Goal: Task Accomplishment & Management: Use online tool/utility

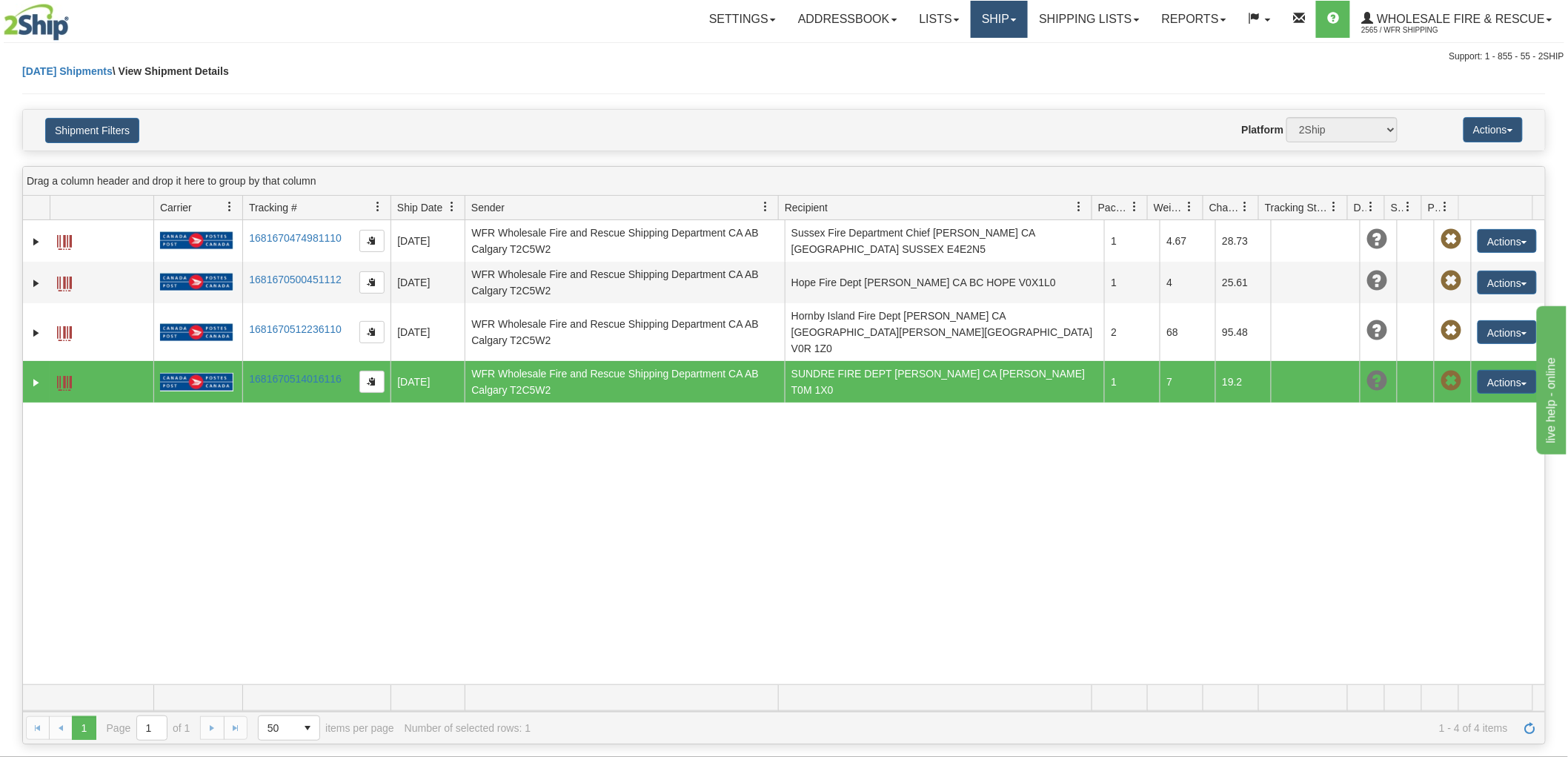
click at [987, 20] on link "Ship" at bounding box center [999, 19] width 57 height 37
click at [985, 50] on link "Ship Screen" at bounding box center [969, 52] width 117 height 19
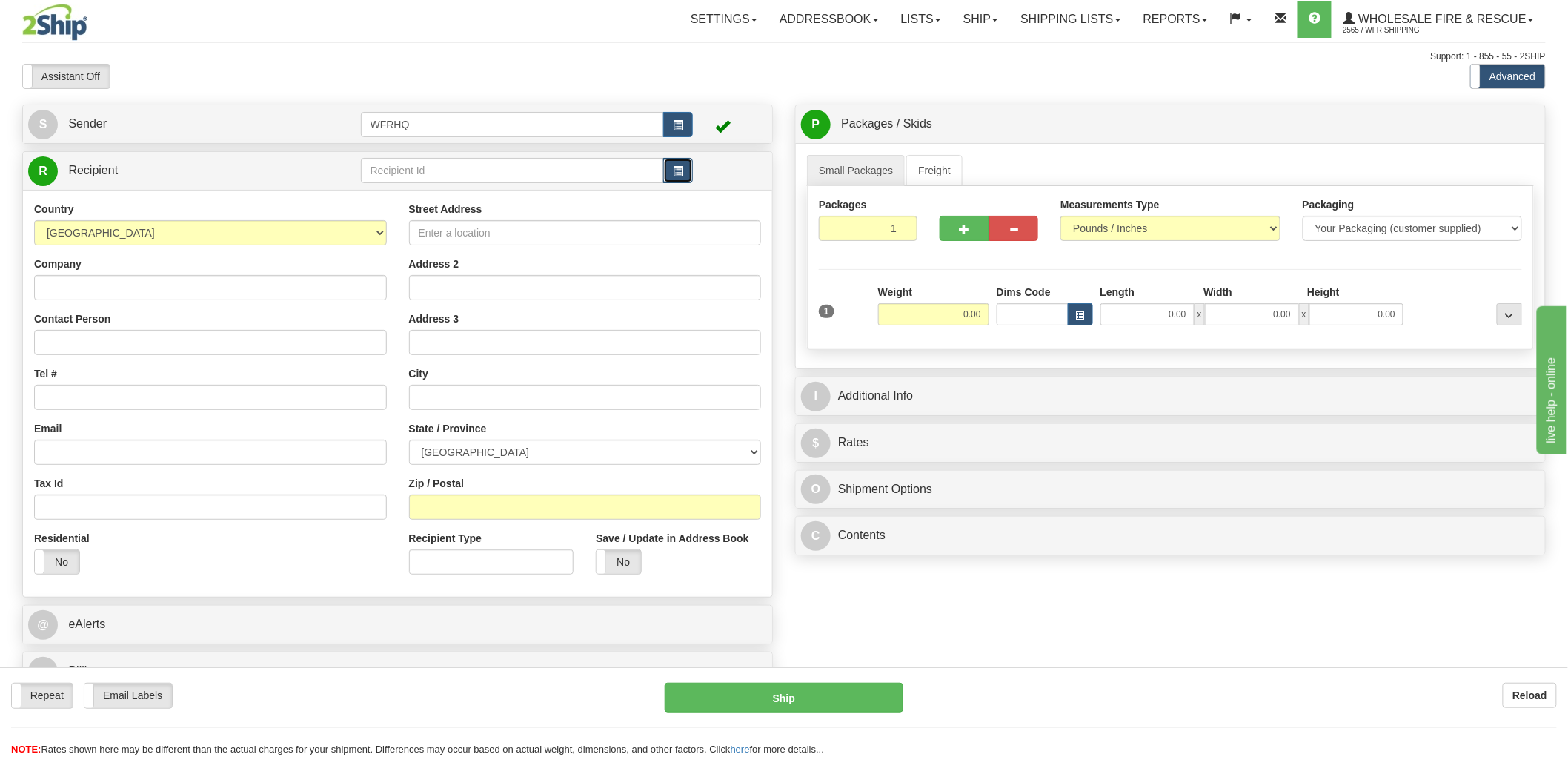
click at [674, 172] on span "button" at bounding box center [677, 171] width 10 height 9
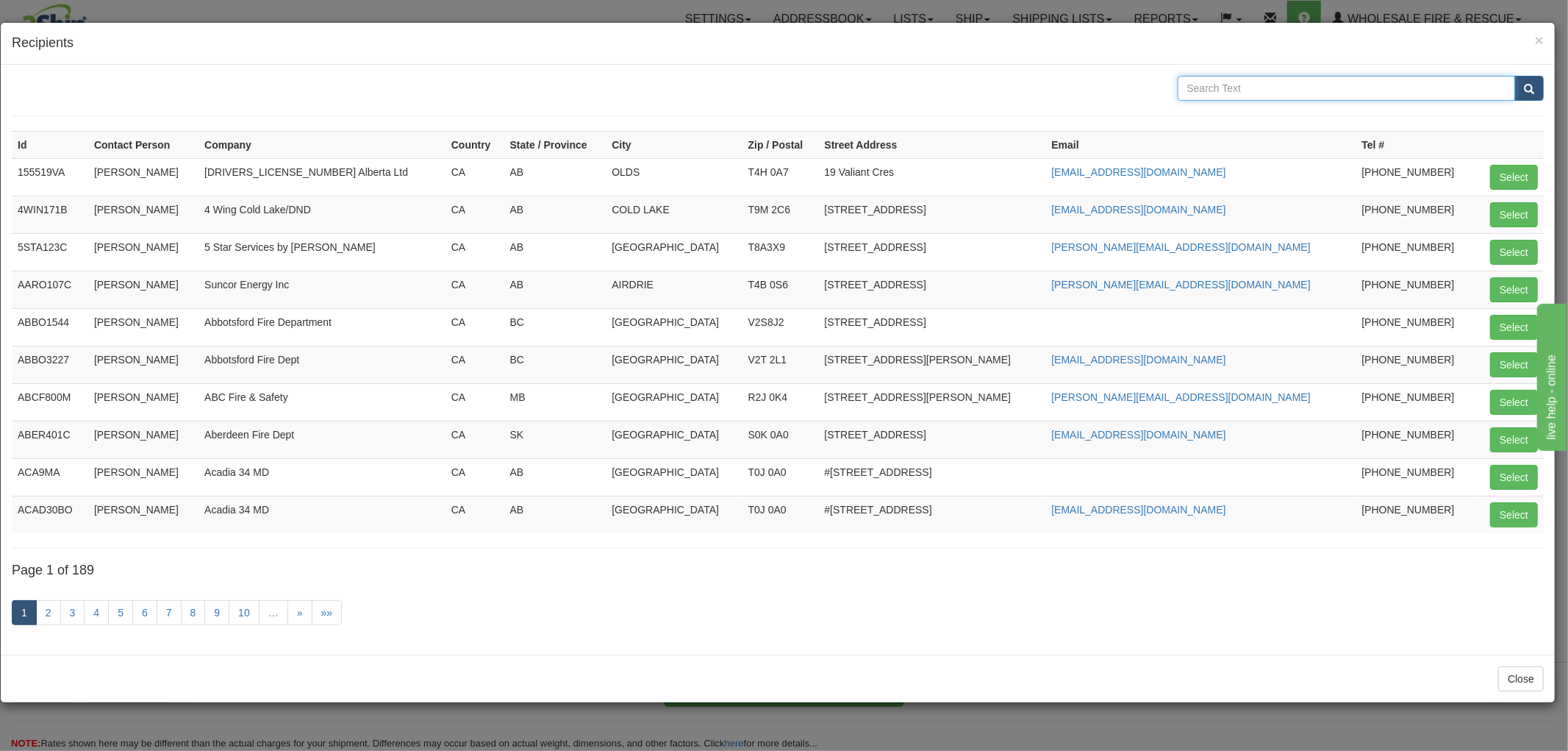
click at [1304, 82] on input "text" at bounding box center [1346, 88] width 338 height 25
type input "Jasper"
click at [1514, 76] on button "submit" at bounding box center [1529, 88] width 29 height 25
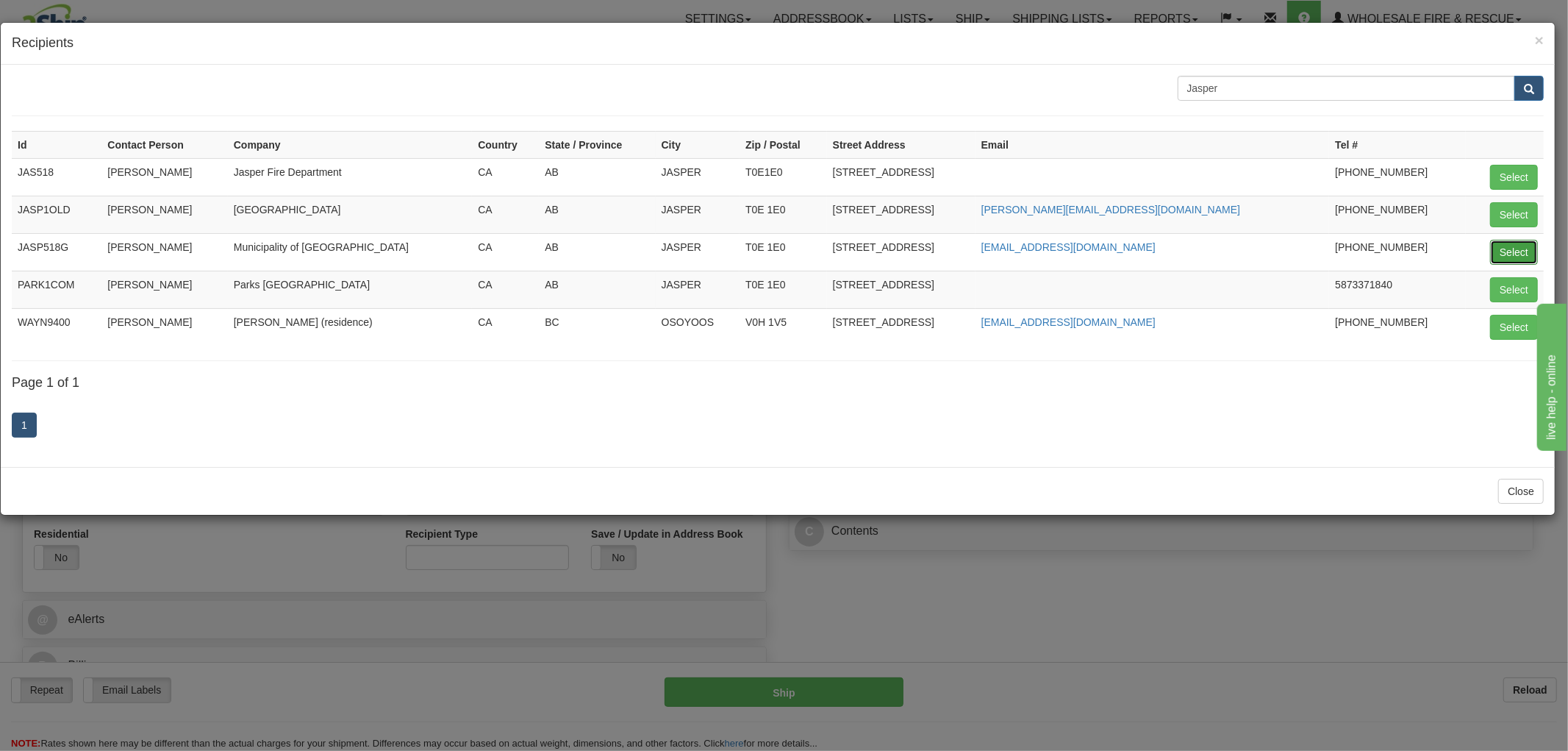
click at [1517, 246] on button "Select" at bounding box center [1514, 252] width 47 height 25
type input "JASP518G"
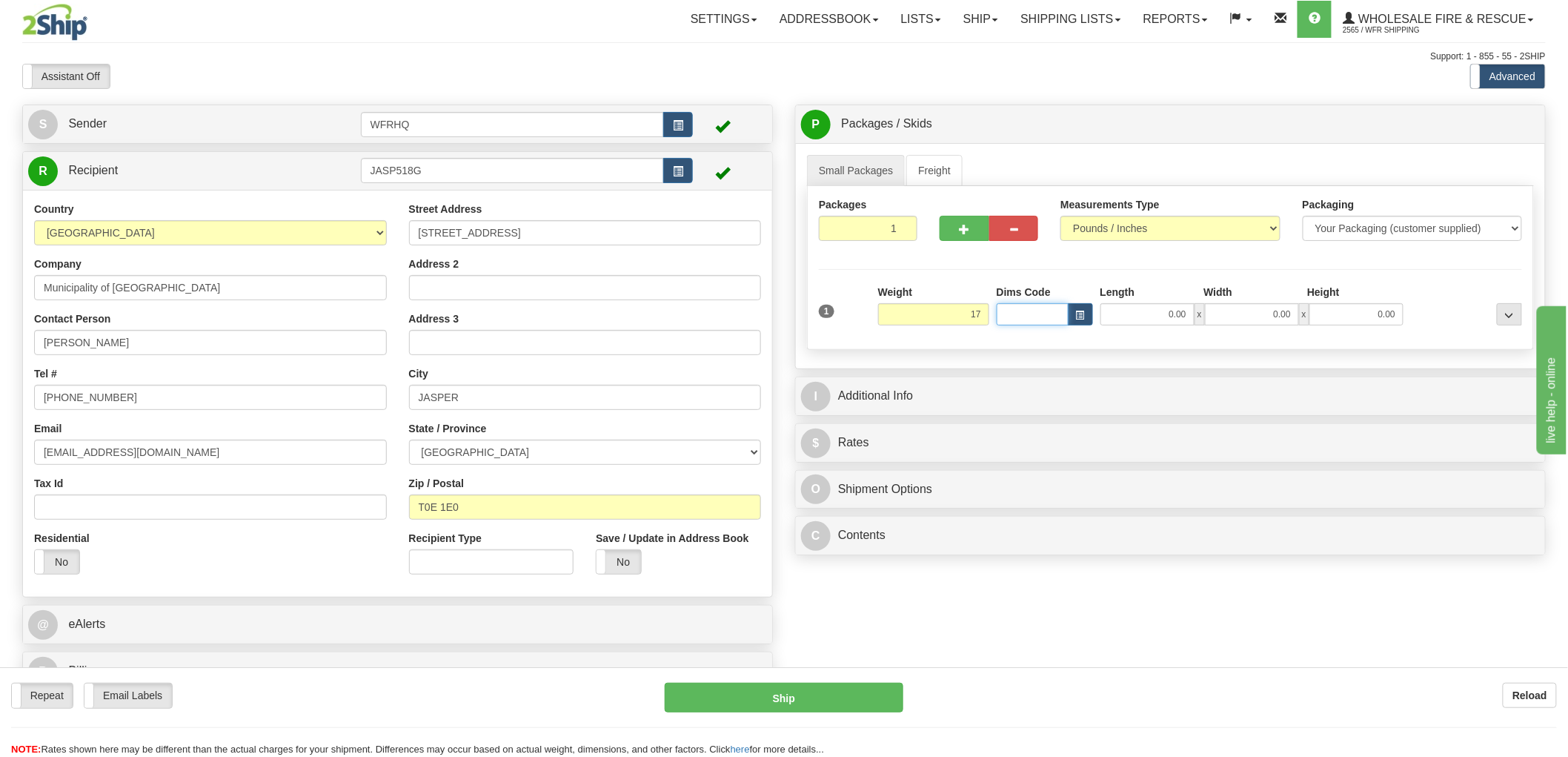
type input "17.00"
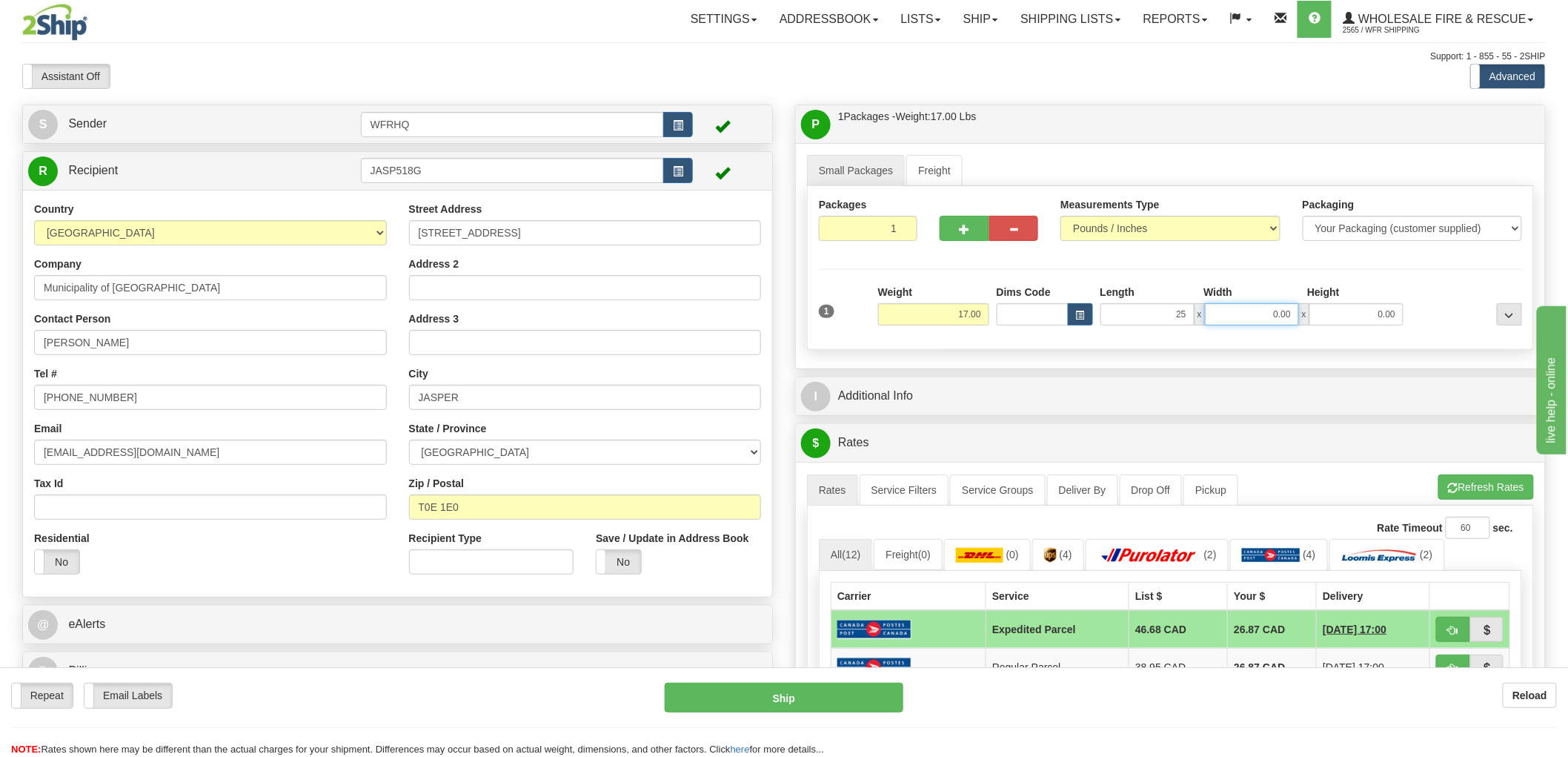
type input "25.00"
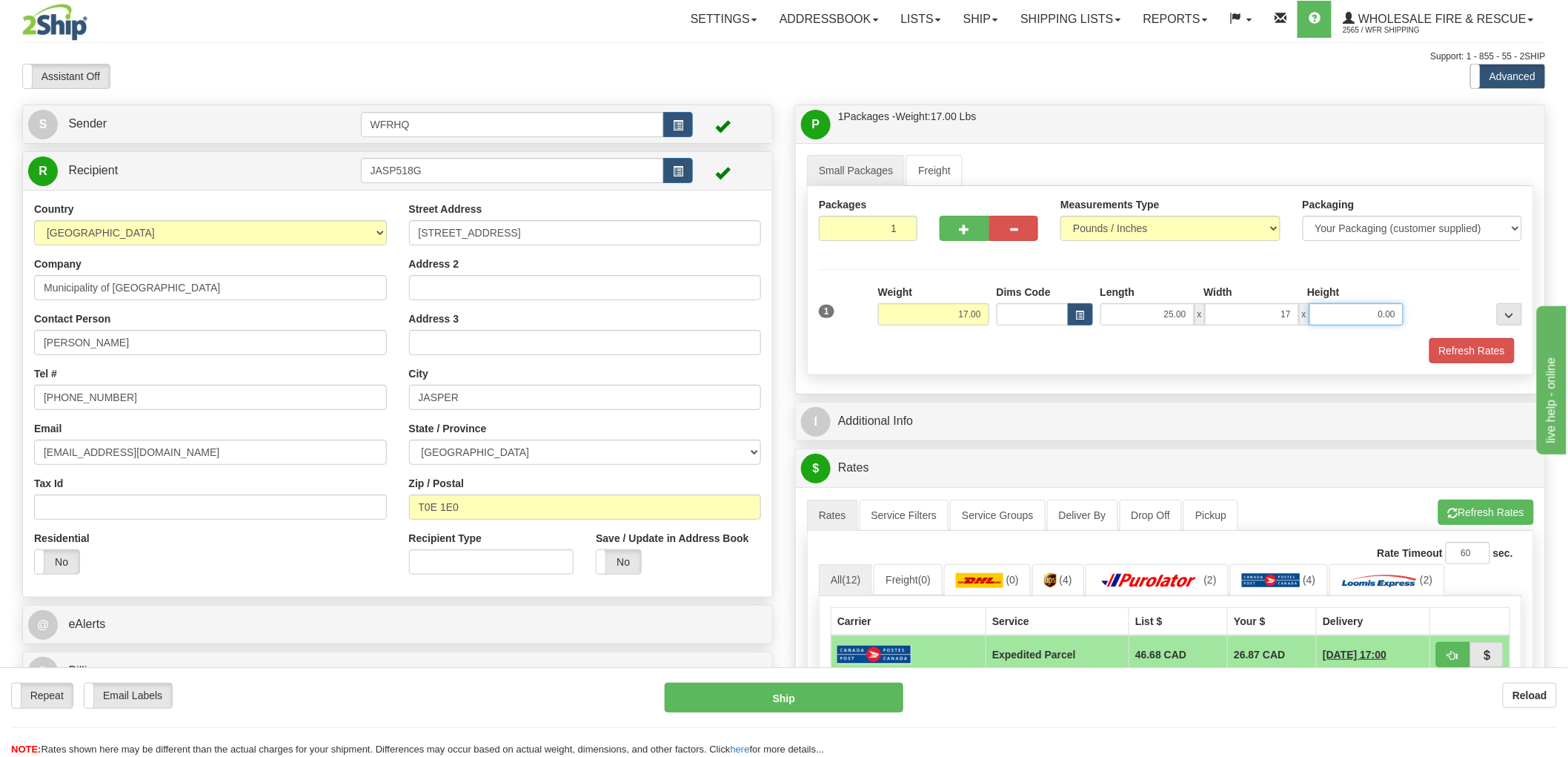
type input "17.00"
type input "16.00"
click at [973, 368] on div "Packages 1 1 Measurements Type" at bounding box center [1170, 280] width 726 height 189
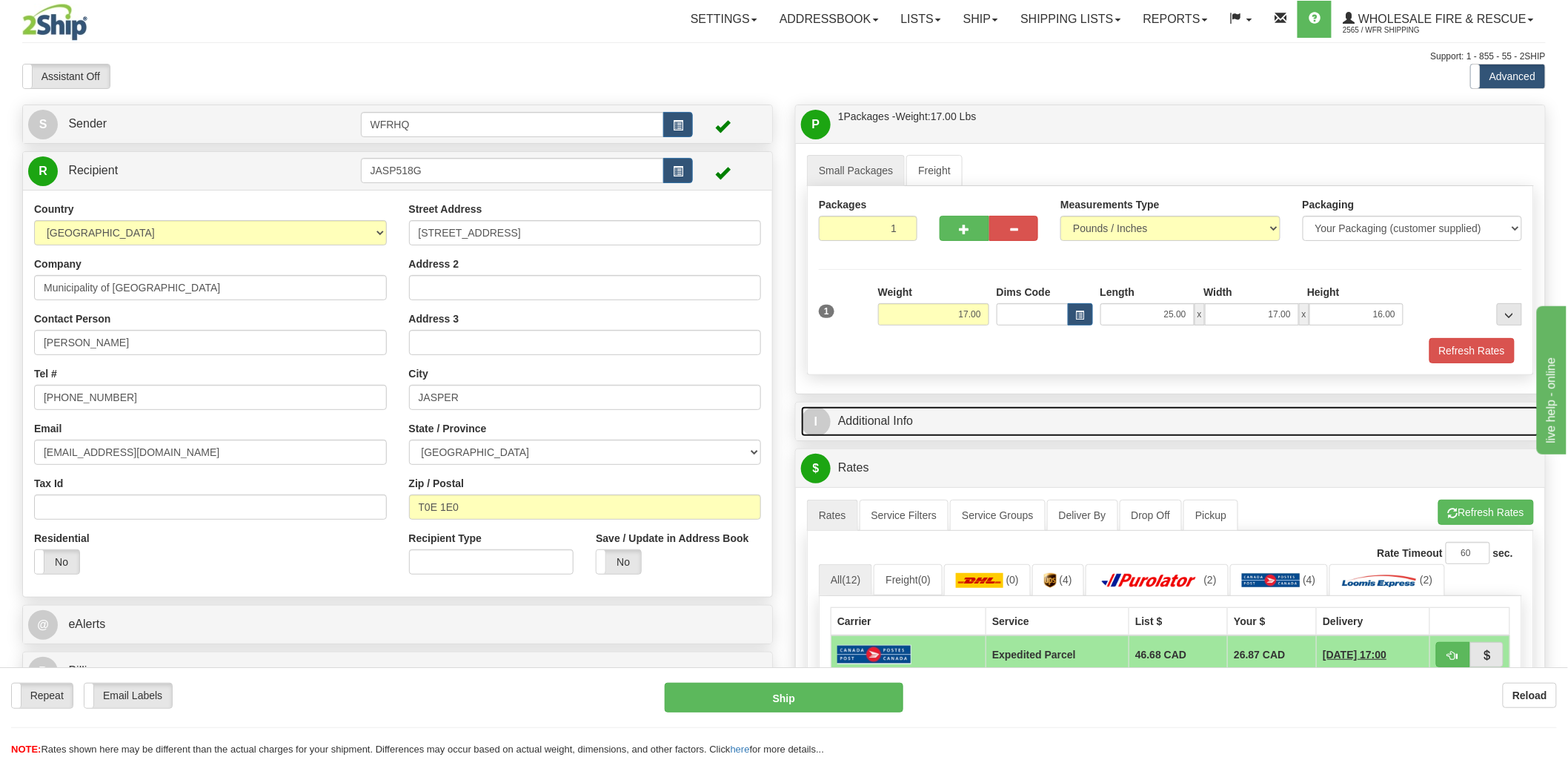
click at [885, 418] on link "I Additional Info" at bounding box center [1170, 421] width 739 height 30
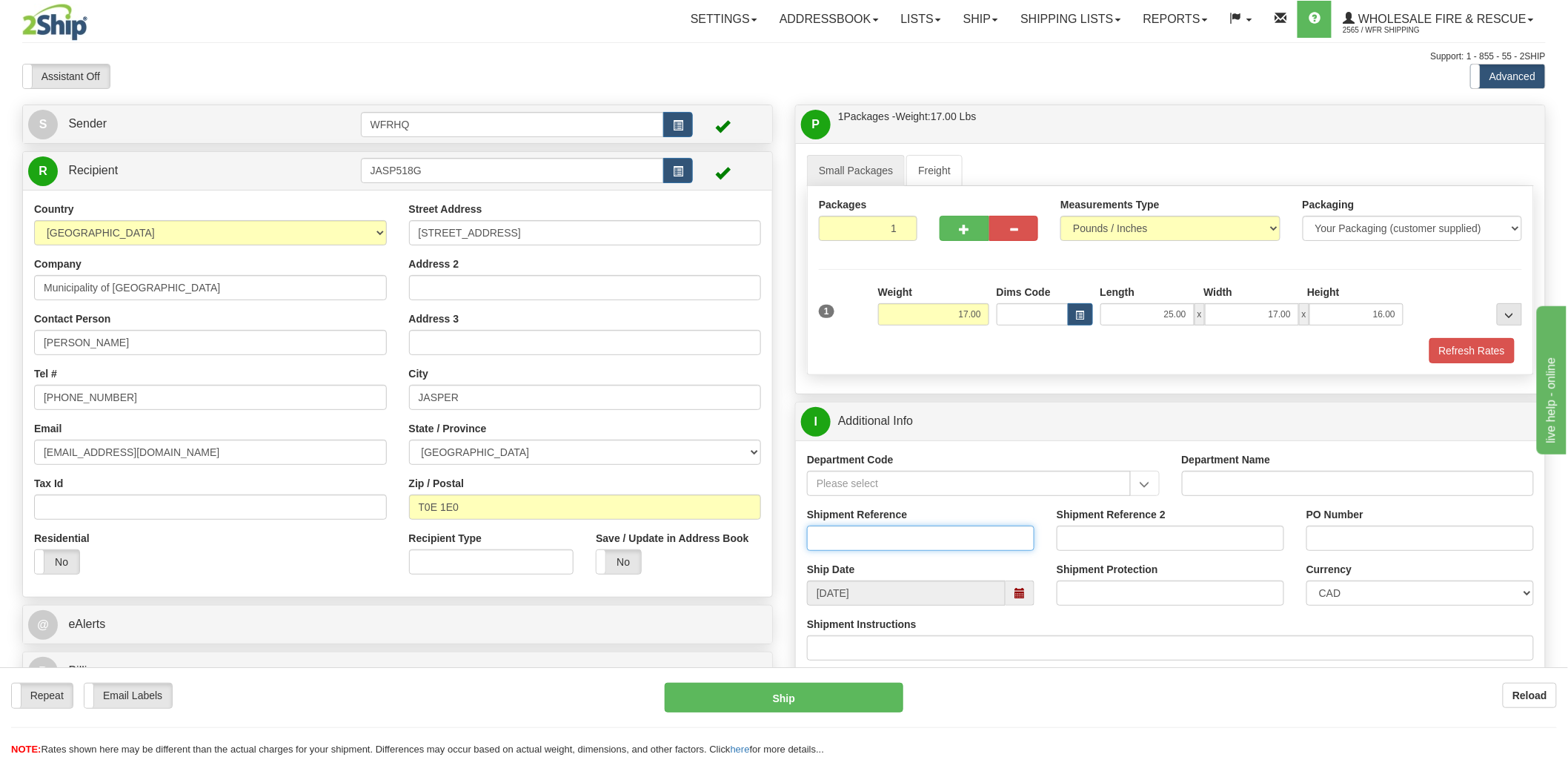
click at [882, 538] on input "Shipment Reference" at bounding box center [920, 538] width 228 height 25
type input "S46341 - 30616"
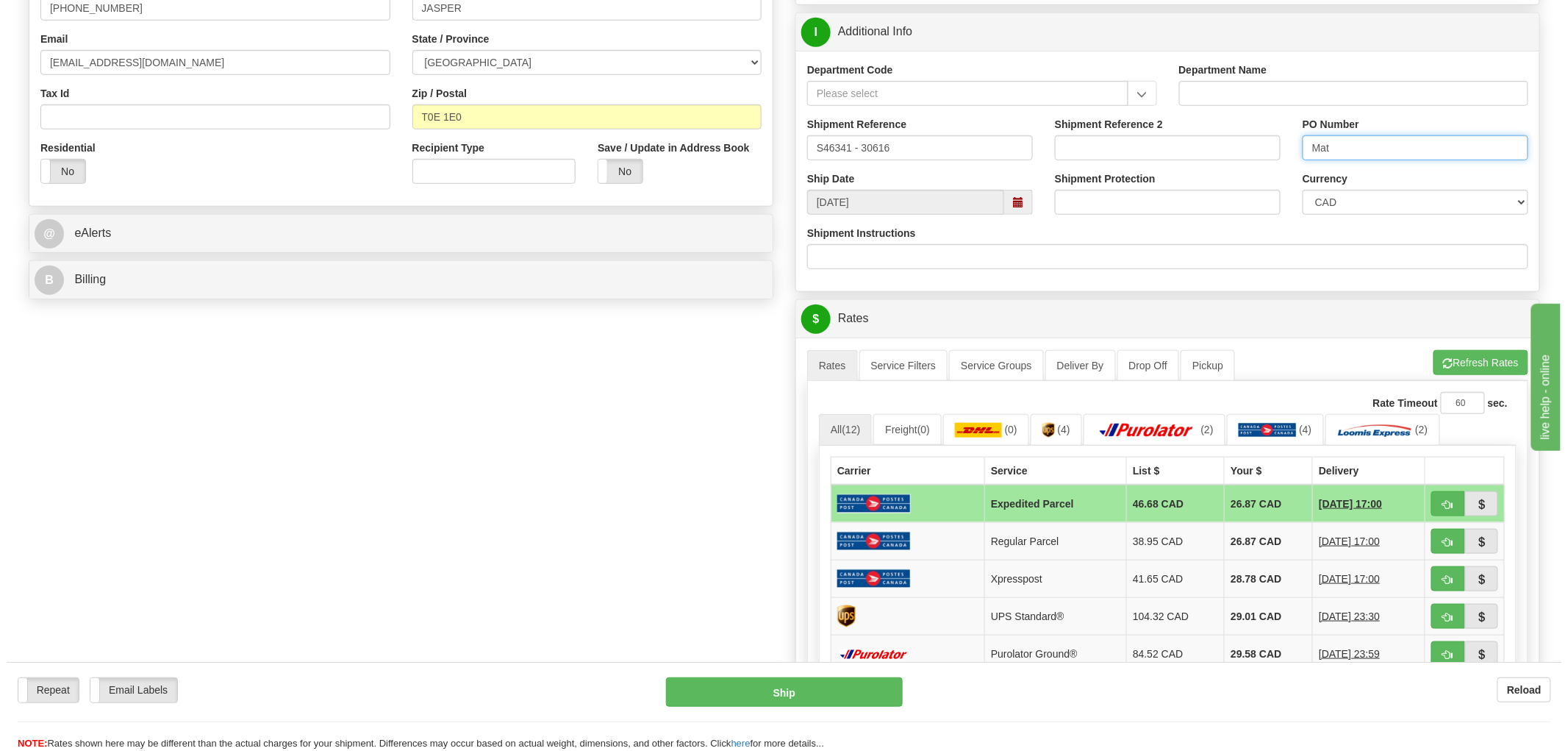
scroll to position [408, 0]
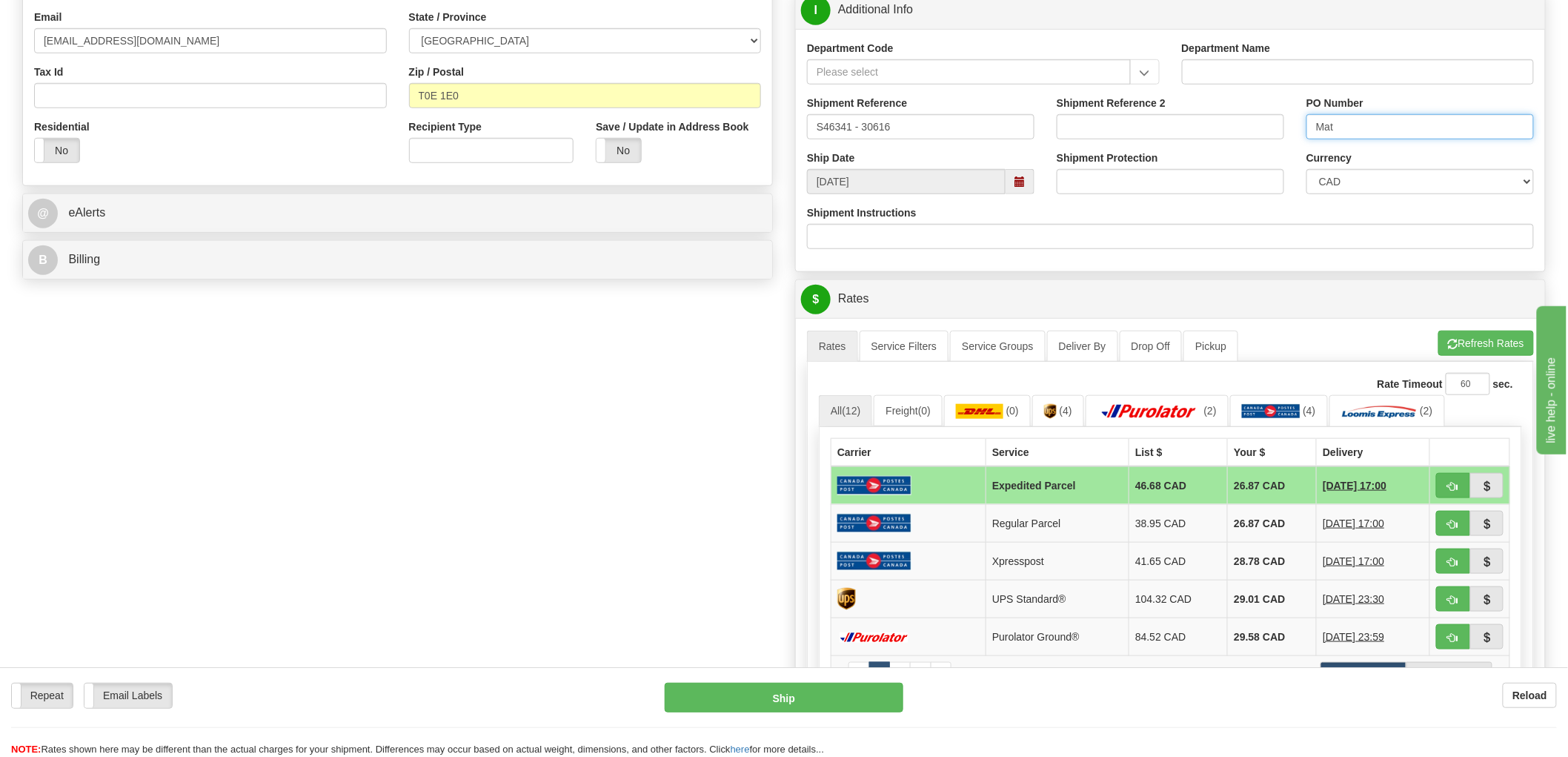
type input "Mat"
click at [1450, 601] on span "button" at bounding box center [1452, 600] width 10 height 9
type input "11"
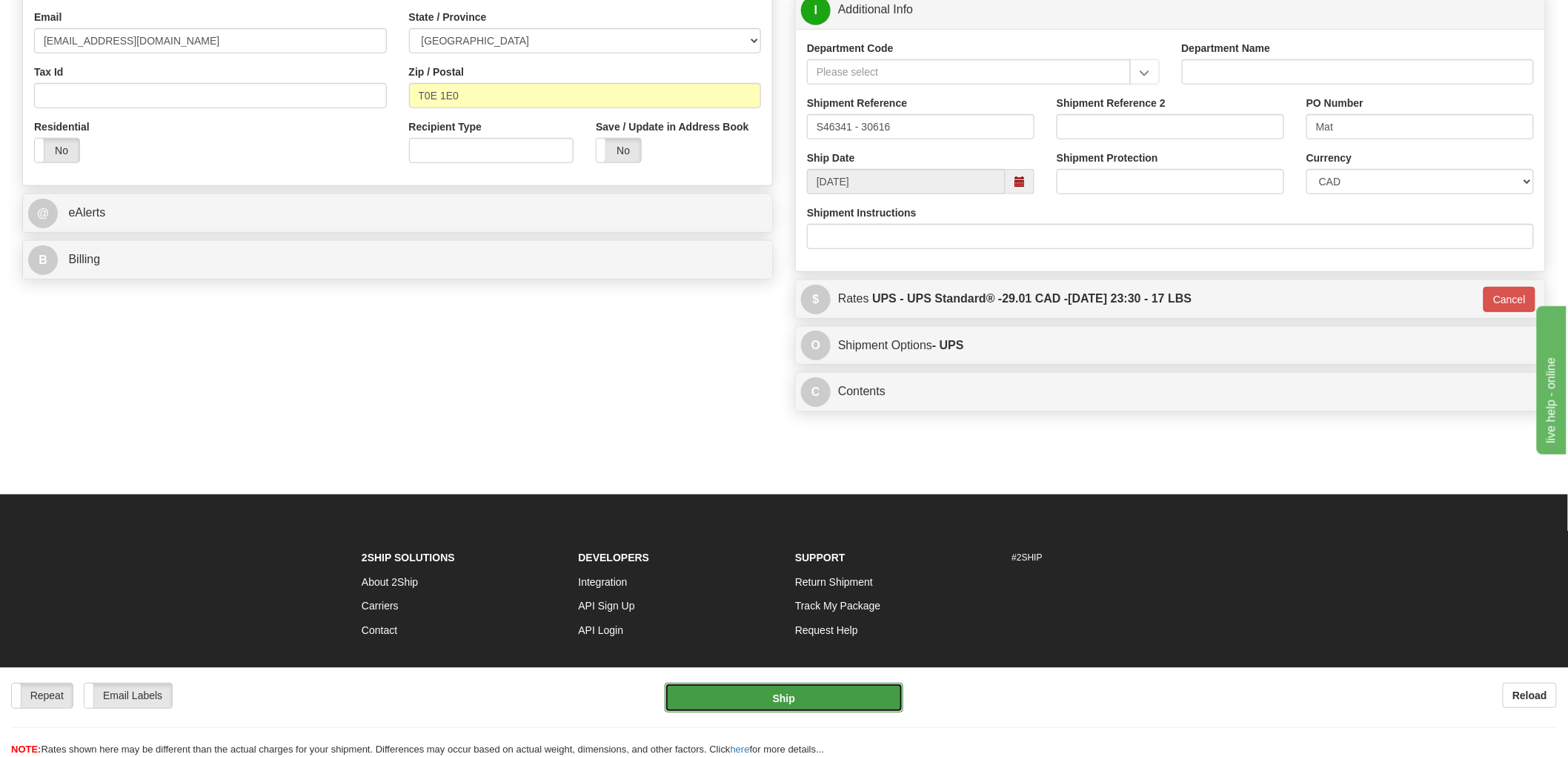
click at [789, 698] on button "Ship" at bounding box center [784, 698] width 239 height 29
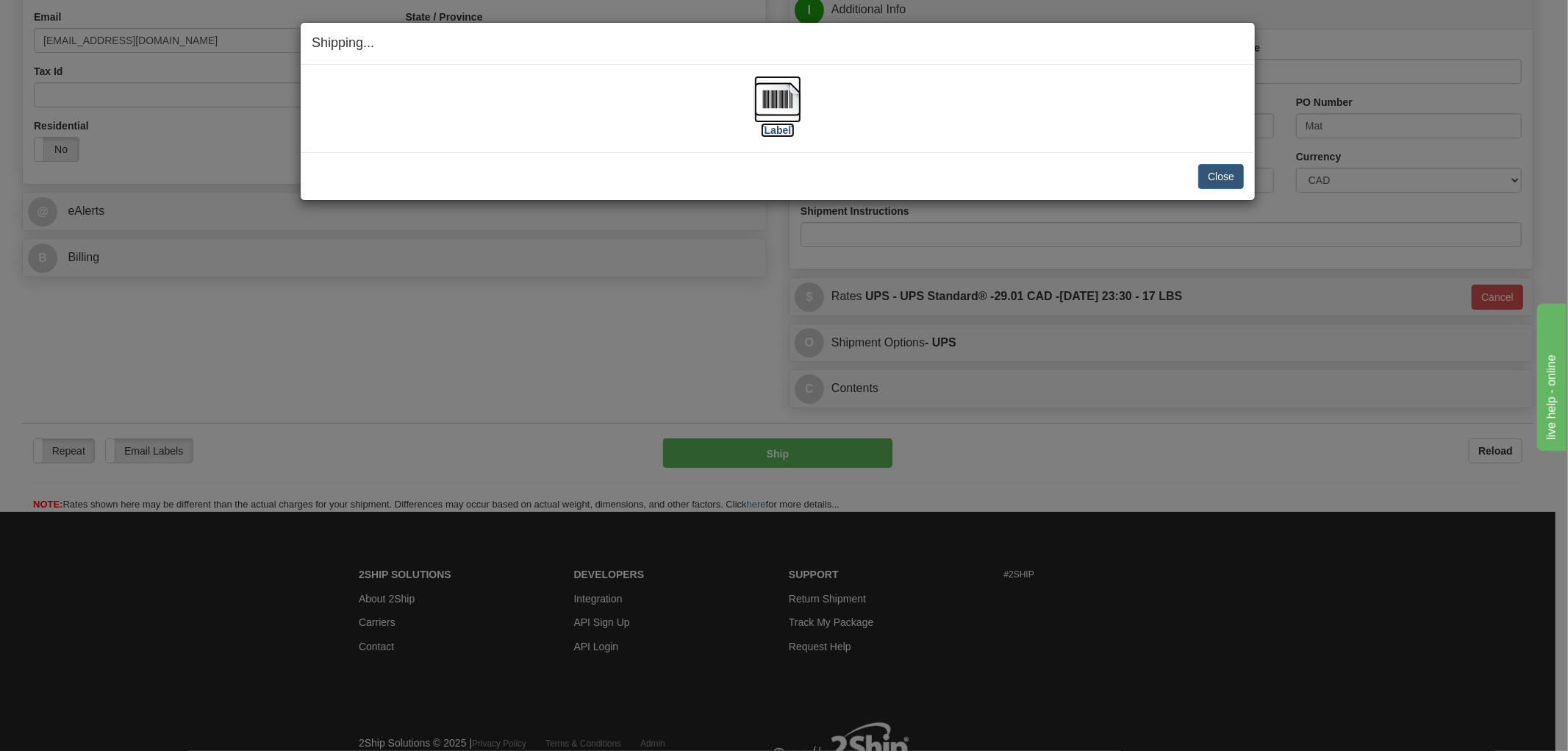
click at [777, 98] on img at bounding box center [777, 99] width 47 height 47
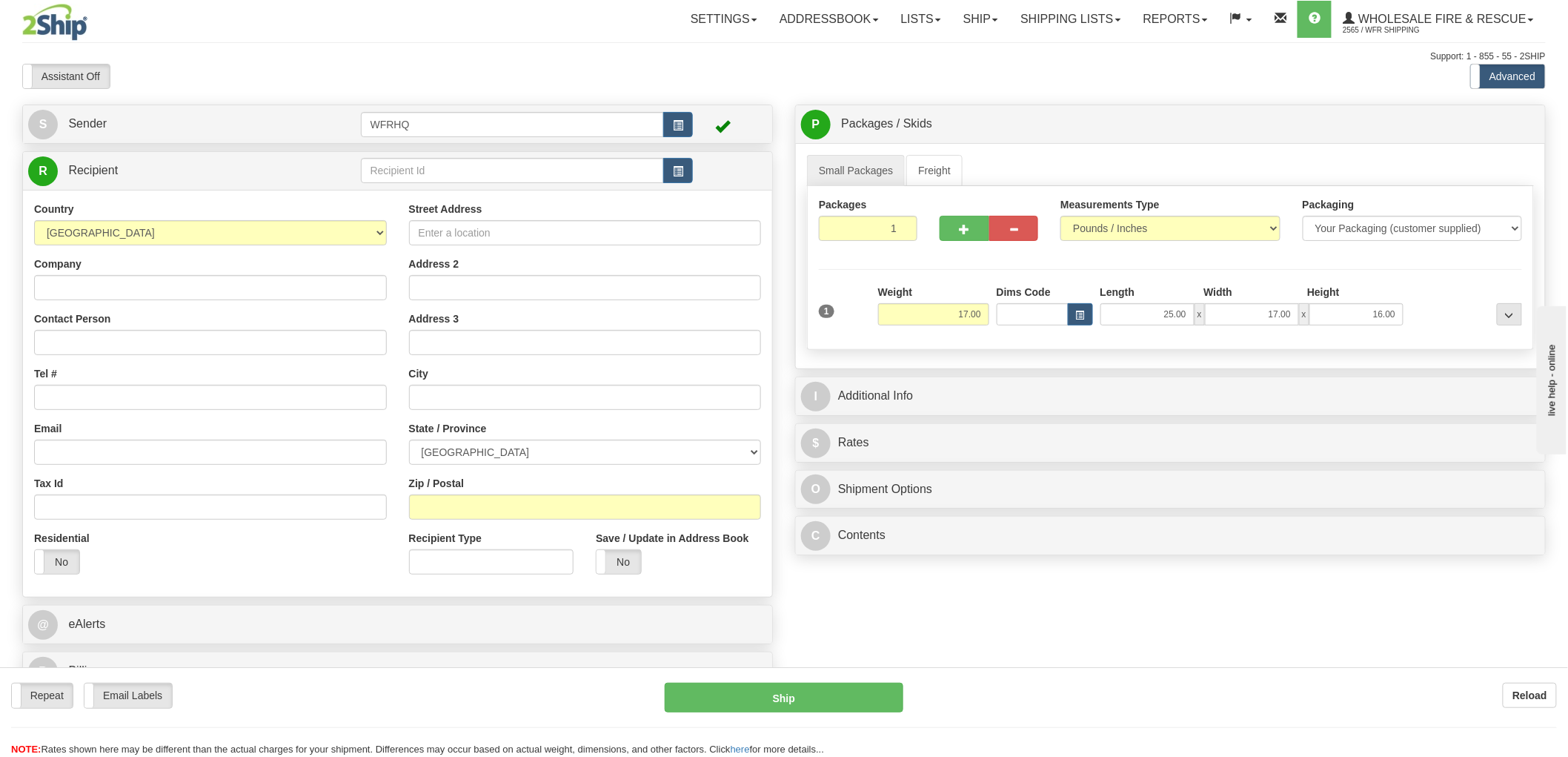
click at [680, 168] on div "Toggle navigation Settings Shipping Preferences Fields Preferences New" at bounding box center [784, 387] width 1568 height 774
click at [682, 173] on span "button" at bounding box center [677, 171] width 10 height 9
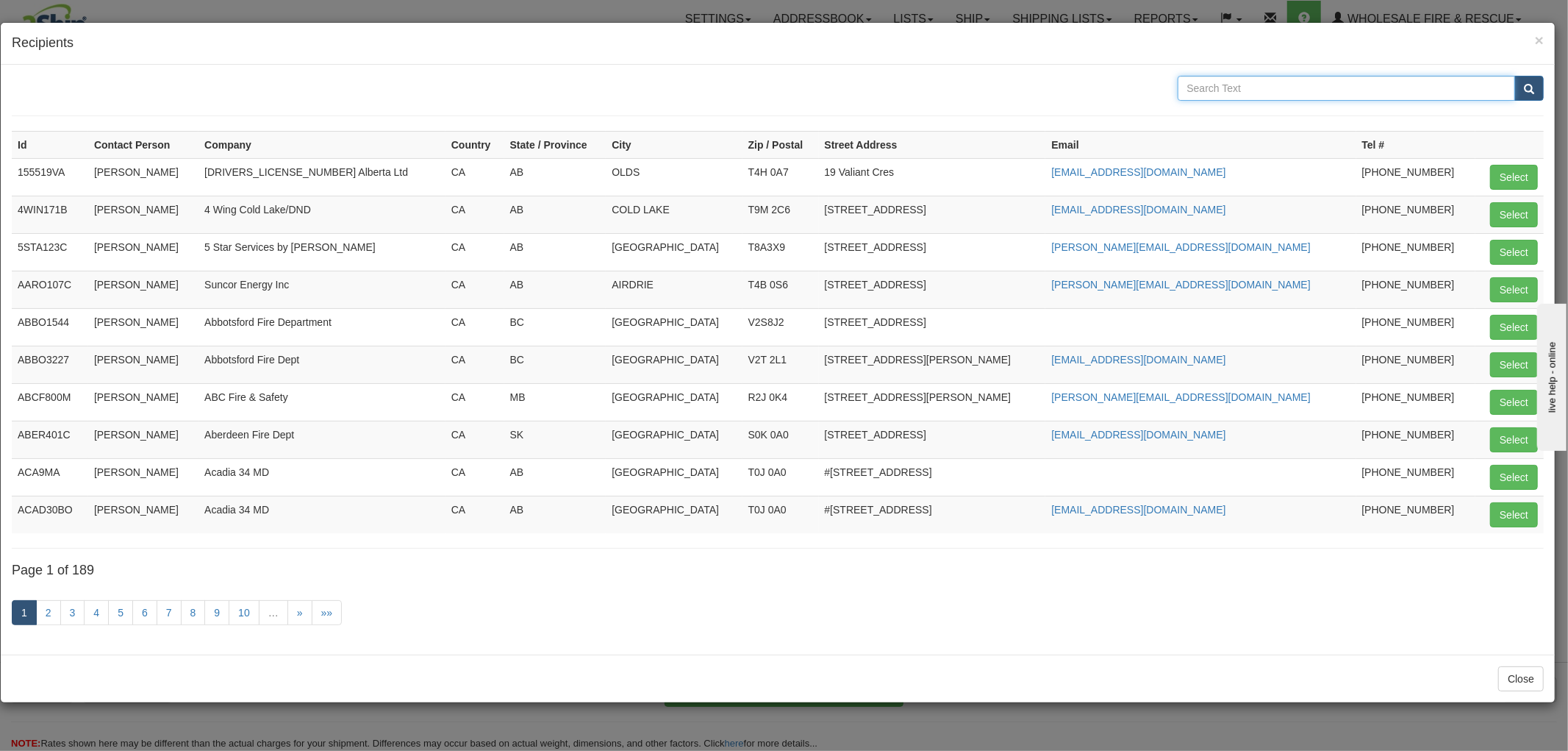
click at [1272, 90] on input "text" at bounding box center [1346, 88] width 338 height 25
type input "Onoway"
click at [1514, 76] on button "submit" at bounding box center [1529, 88] width 29 height 25
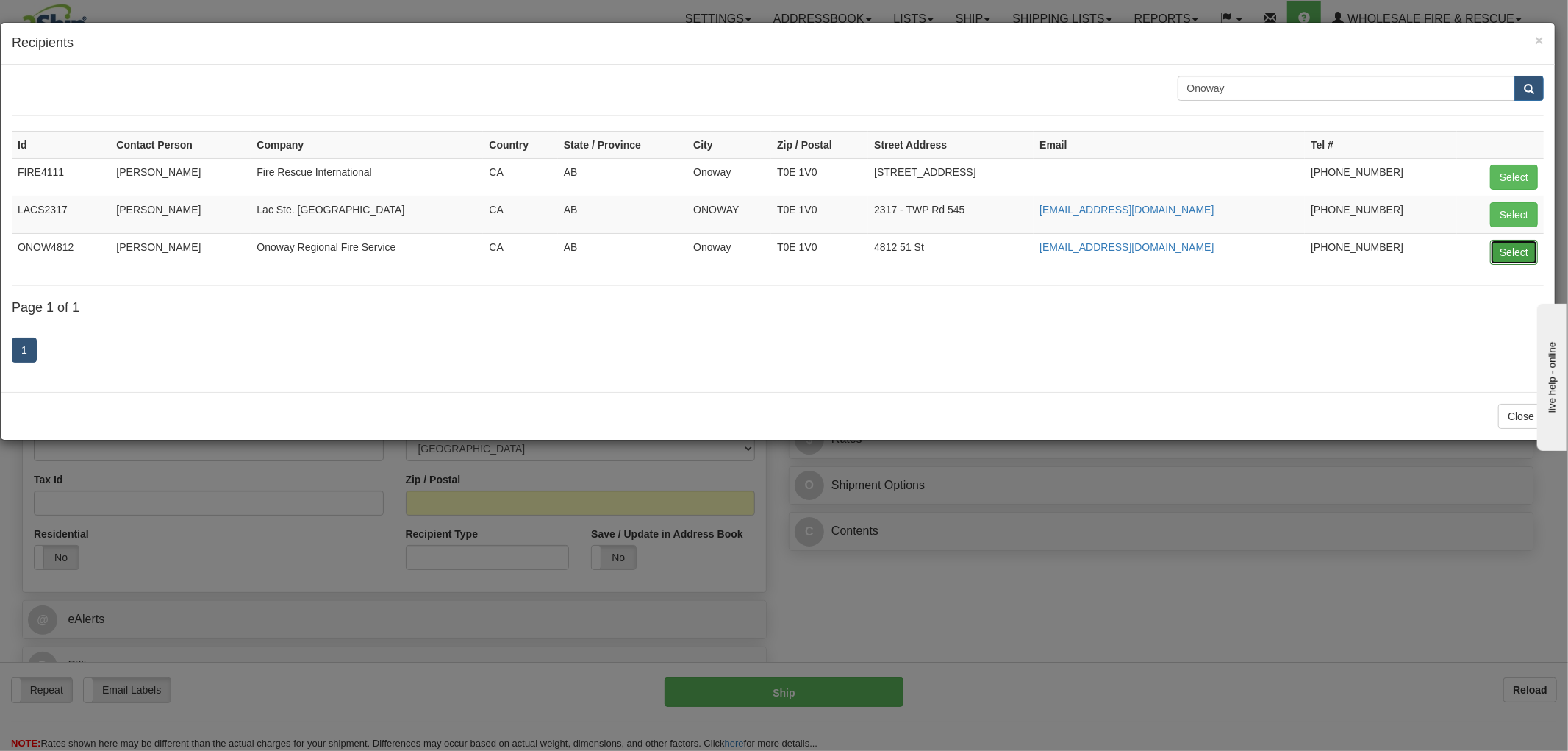
click at [1512, 254] on button "Select" at bounding box center [1514, 252] width 47 height 25
type input "ONOW4812"
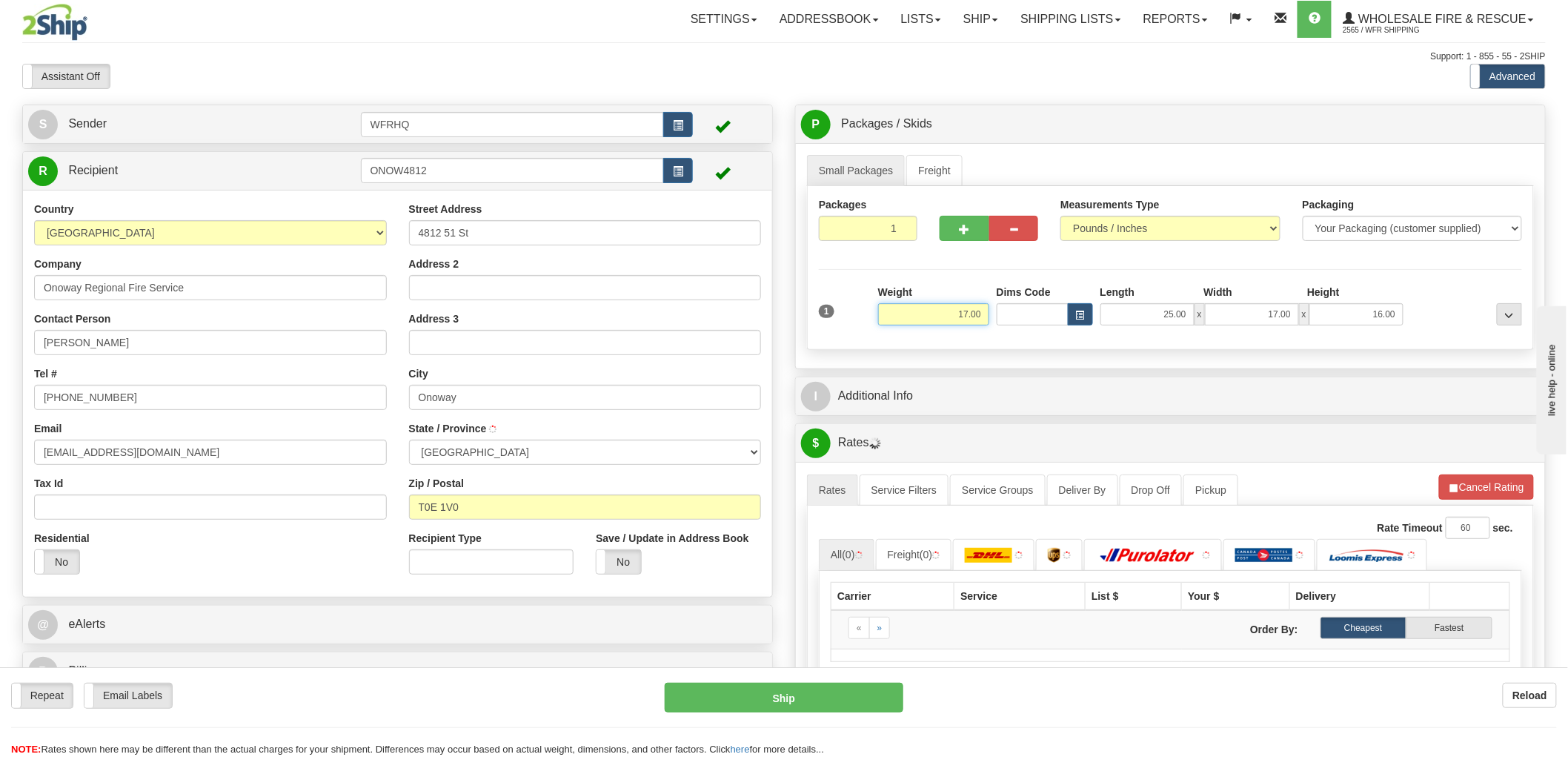
type input "ONOWAY"
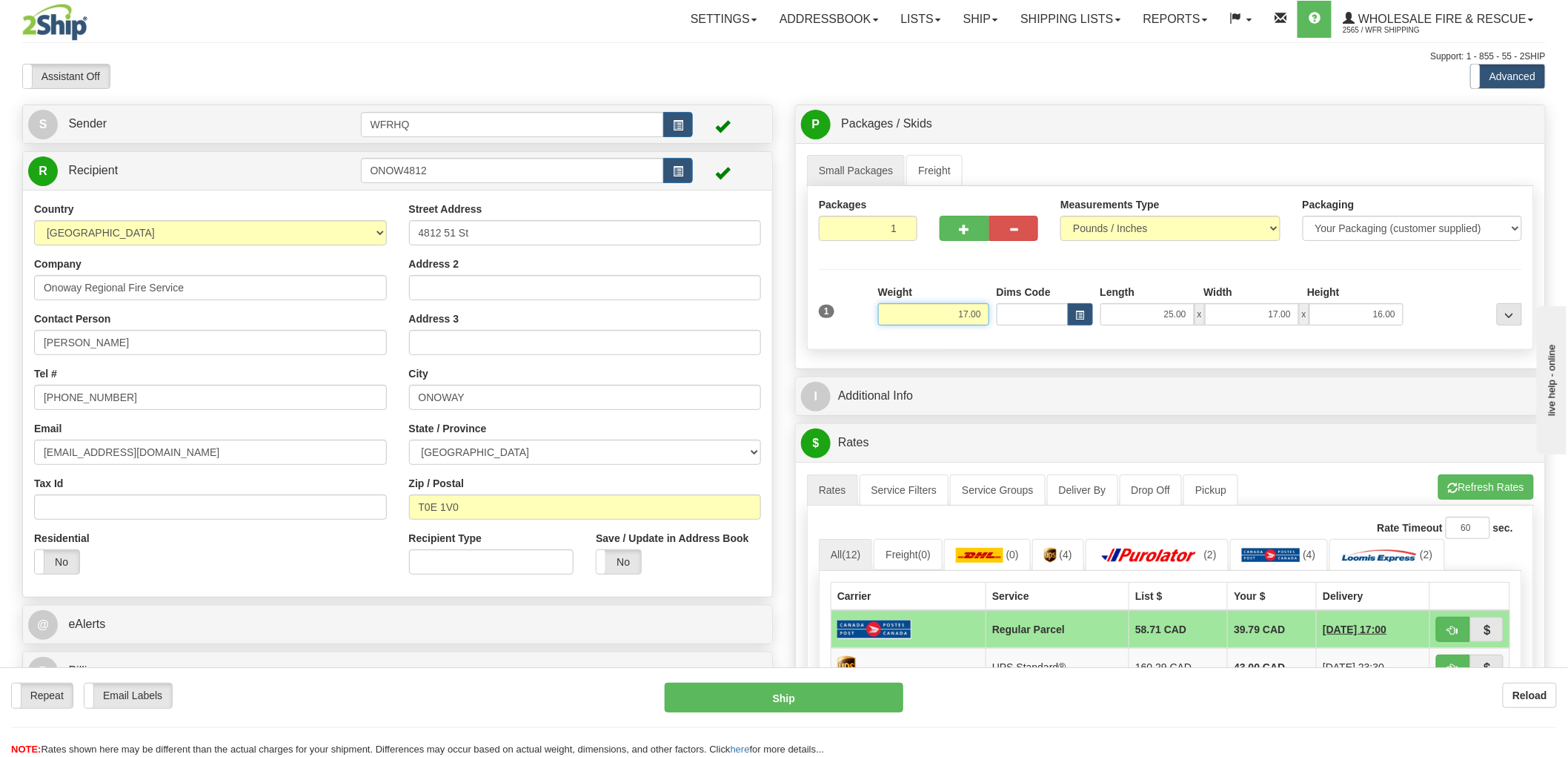
drag, startPoint x: 957, startPoint y: 320, endPoint x: 1025, endPoint y: 313, distance: 68.4
click at [1025, 313] on div "1 Weight 17.00 Dims Code x x" at bounding box center [1170, 311] width 710 height 53
type input "60.00"
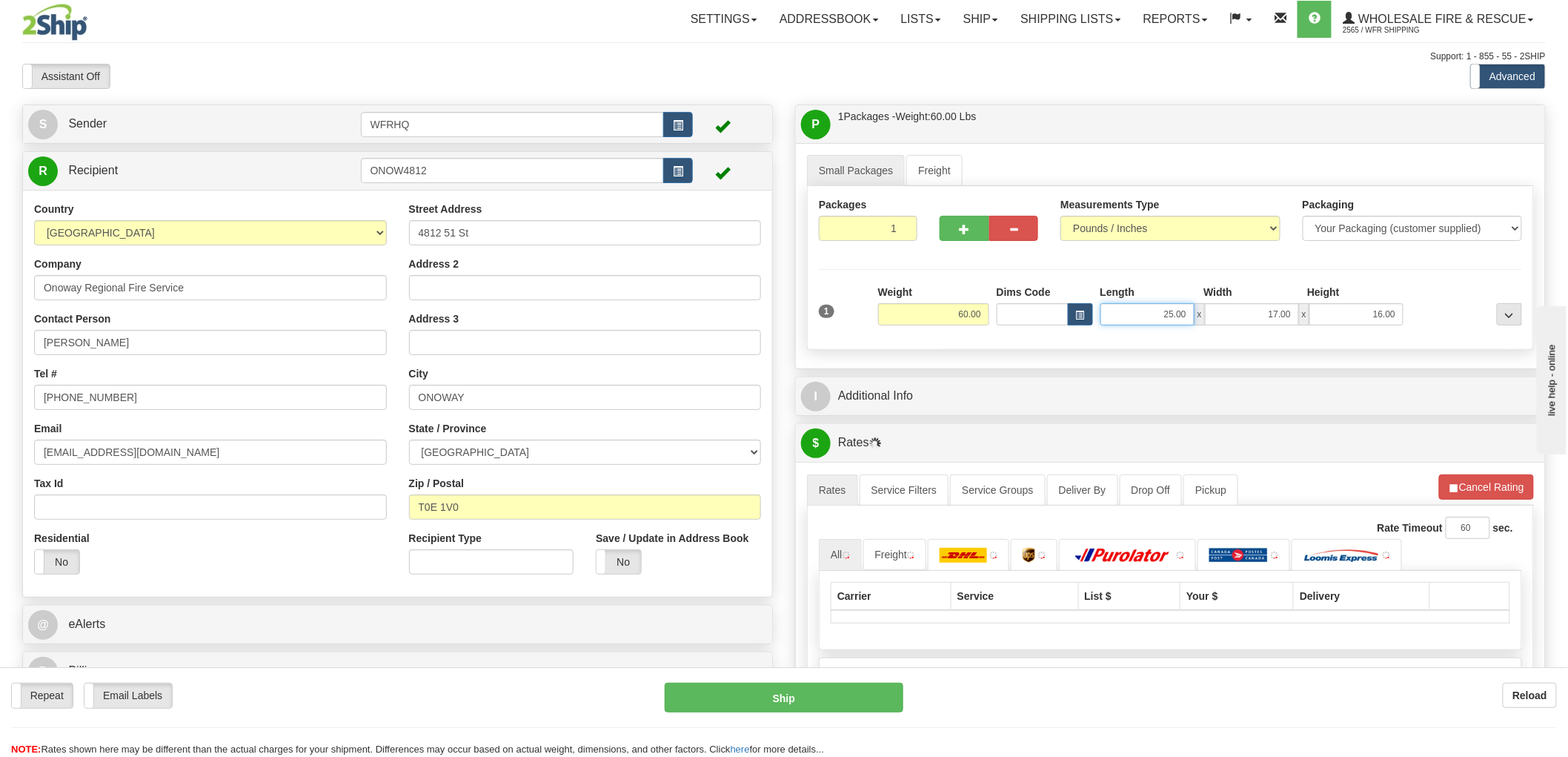
drag, startPoint x: 1195, startPoint y: 317, endPoint x: 1221, endPoint y: 317, distance: 26.0
click at [1221, 317] on div "25.00 x 17.00 x 16.00" at bounding box center [1251, 314] width 303 height 22
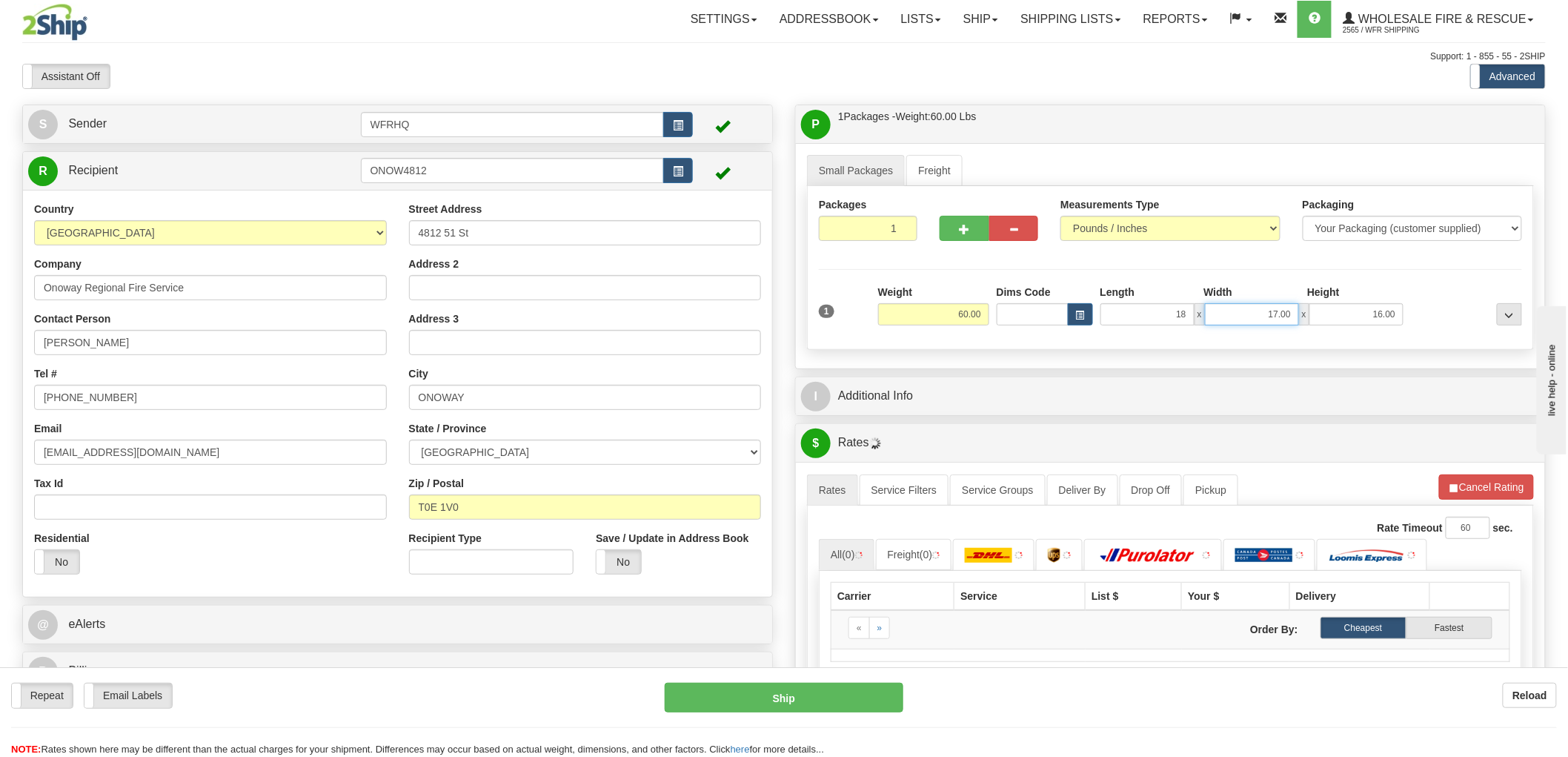
type input "18.00"
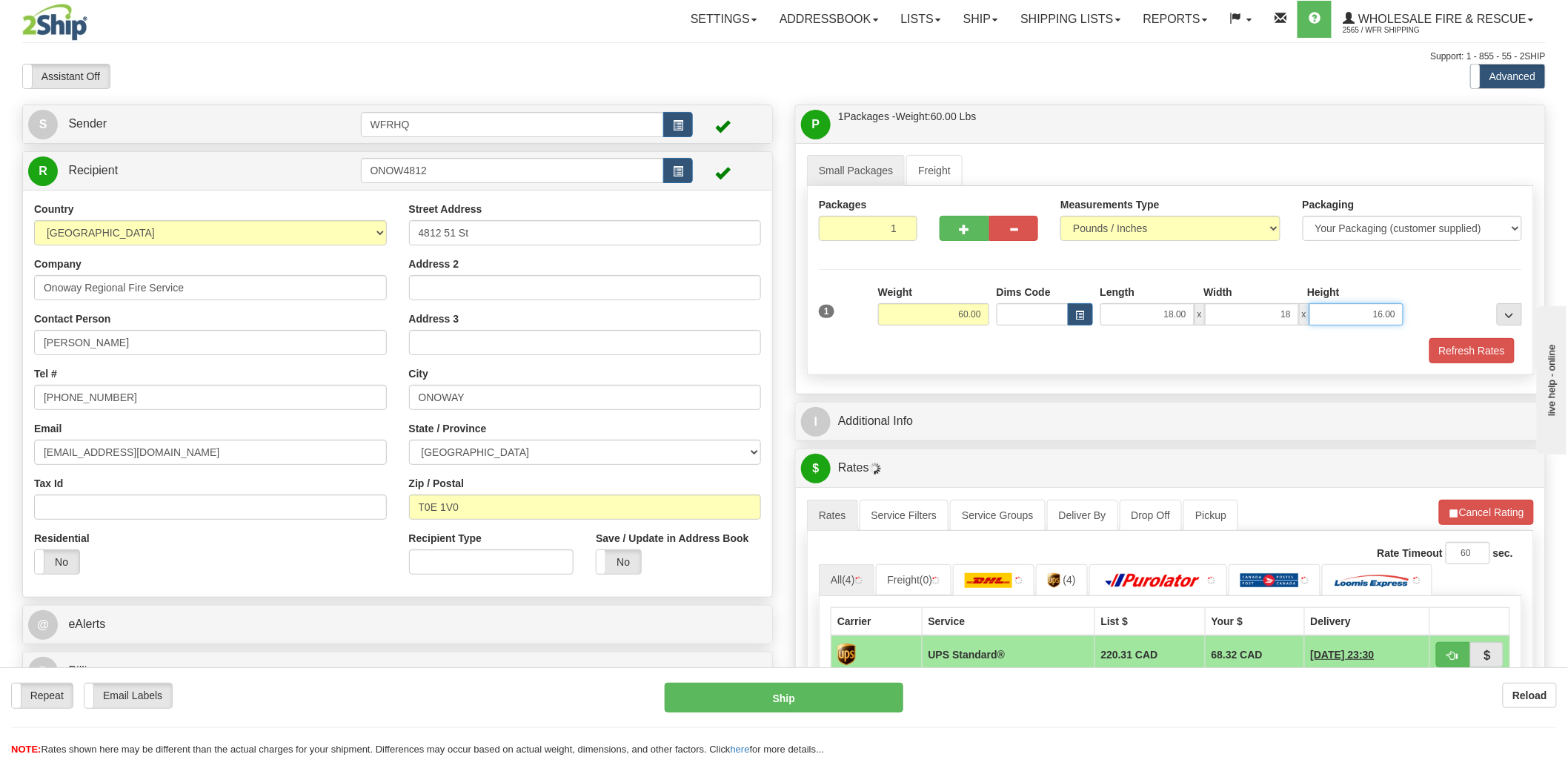
type input "18.00"
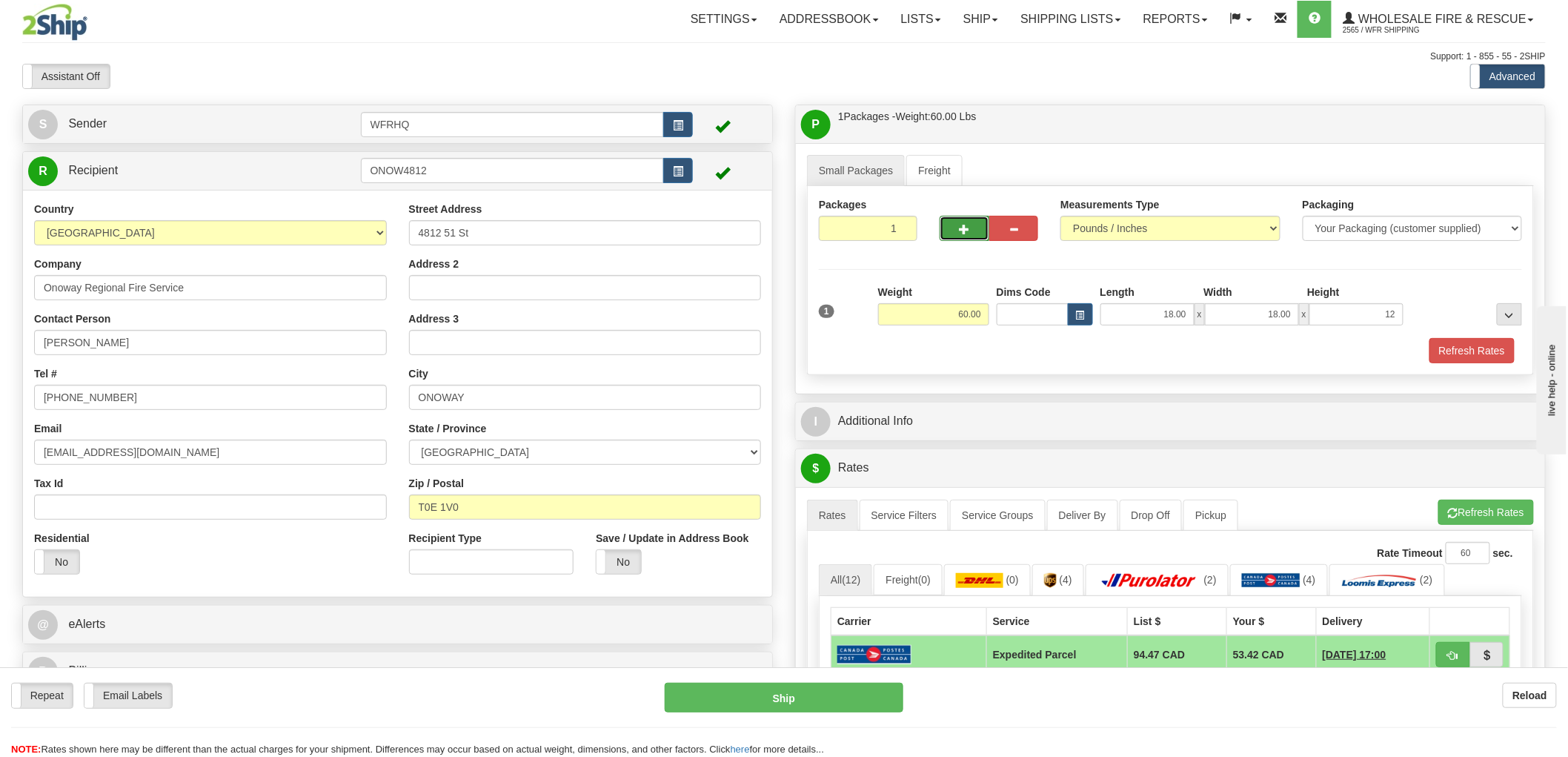
type input "12.00"
click at [963, 233] on button "button" at bounding box center [964, 228] width 49 height 25
radio input "true"
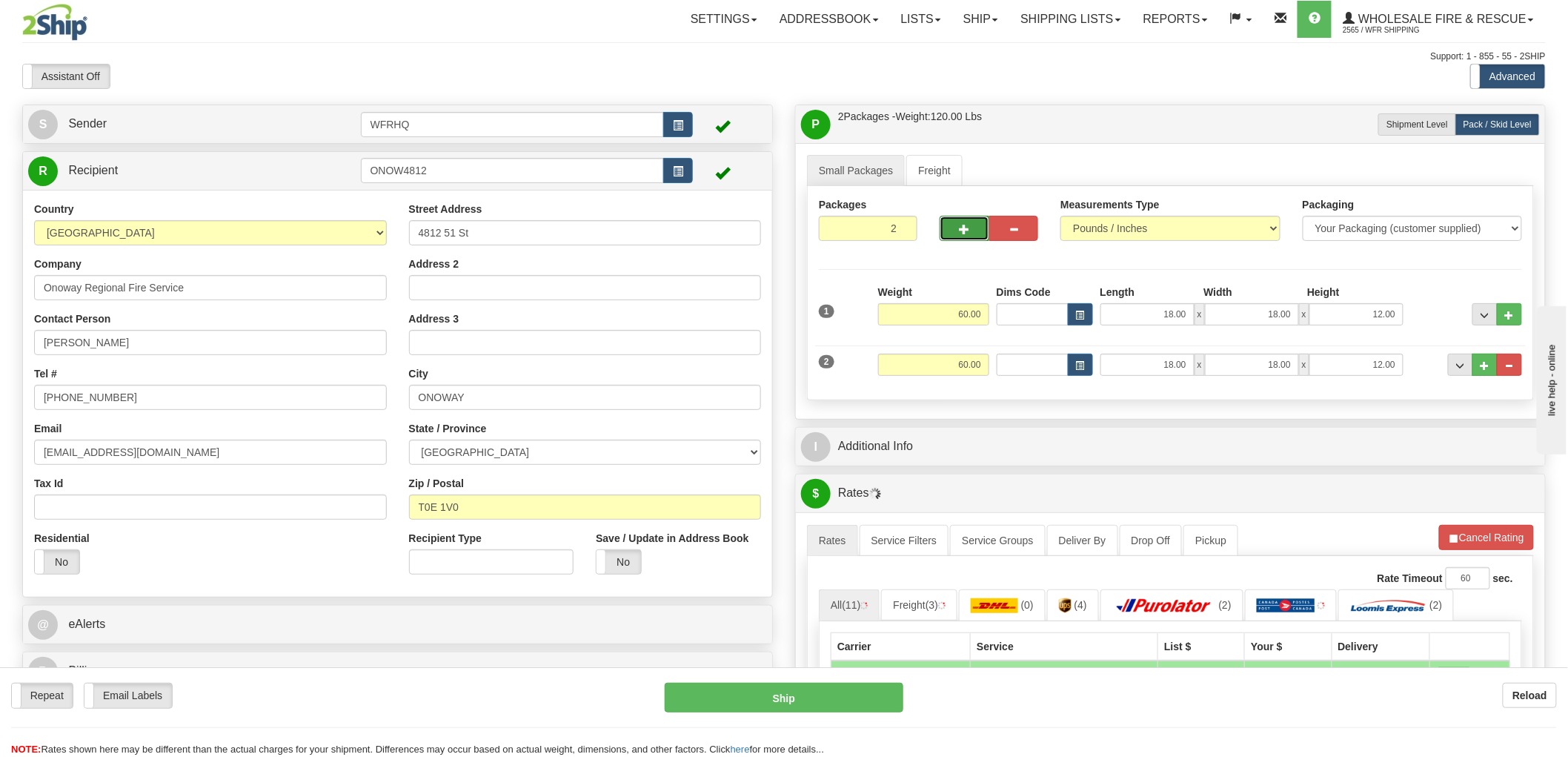
click at [964, 234] on button "button" at bounding box center [964, 228] width 49 height 25
type input "3"
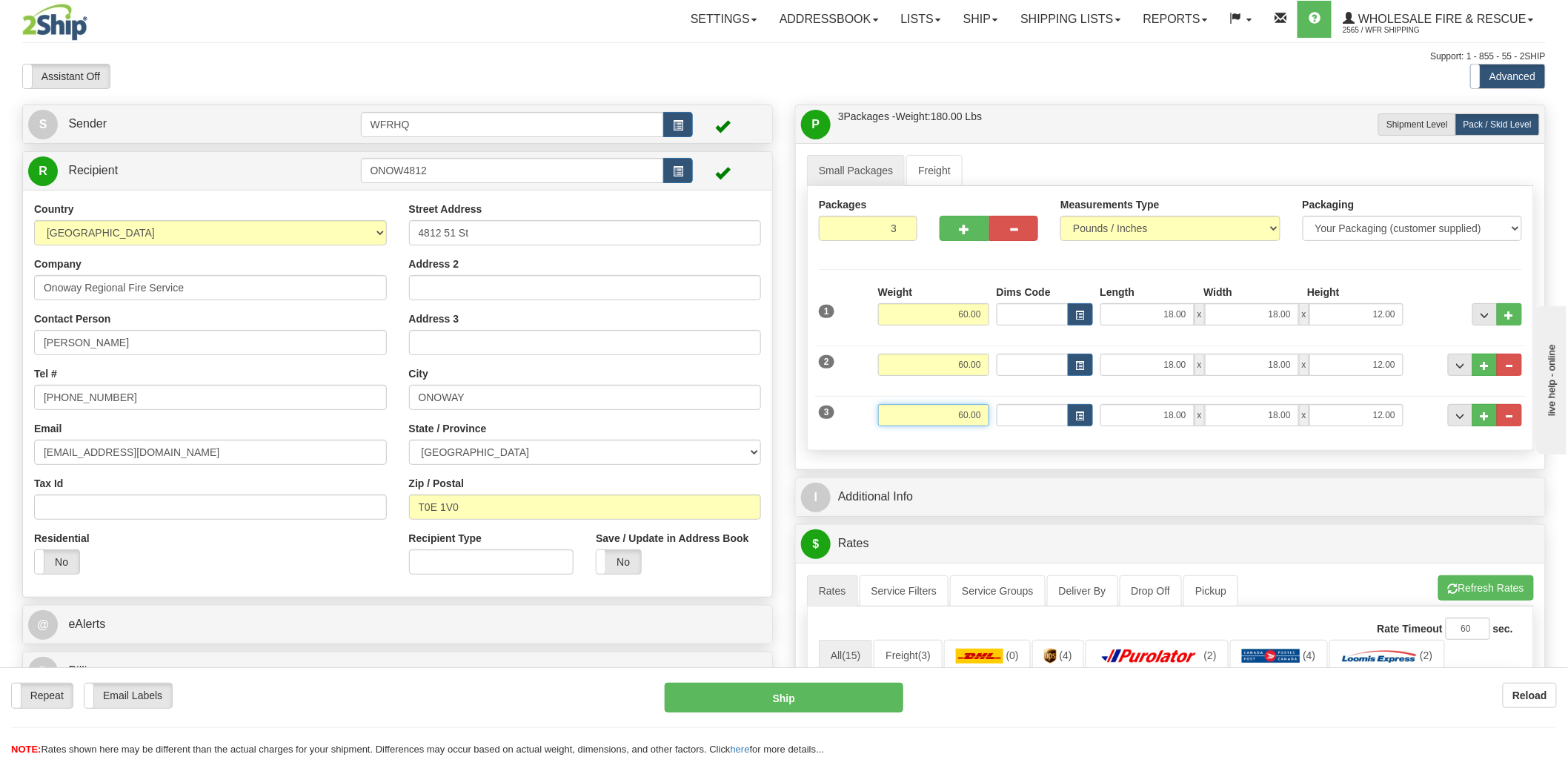
drag, startPoint x: 948, startPoint y: 412, endPoint x: 1053, endPoint y: 412, distance: 105.0
click at [1053, 412] on div "3 Weight 60.00 Dims Code Length Width Height" at bounding box center [1170, 413] width 710 height 49
type input "20.00"
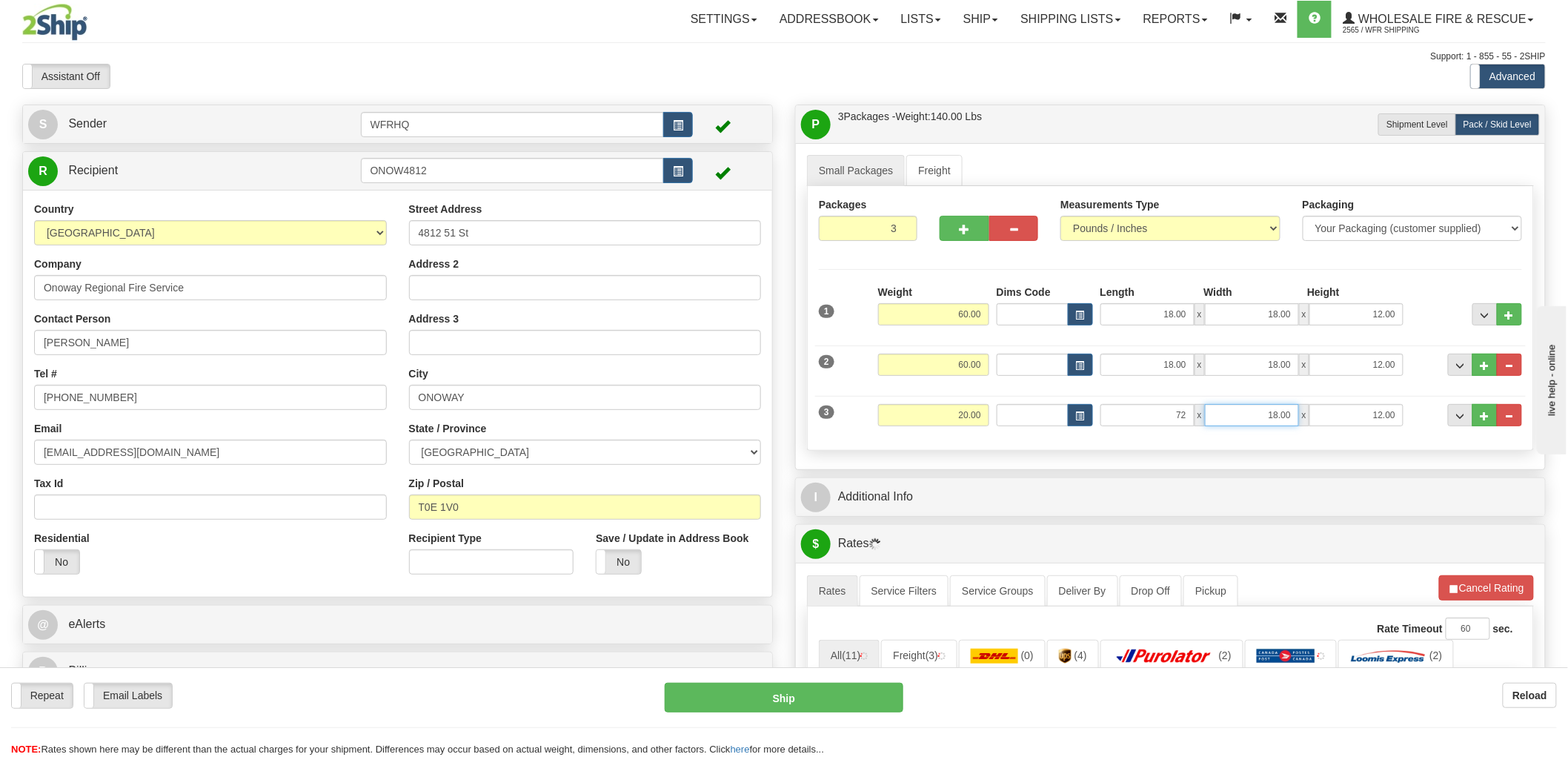
type input "72.00"
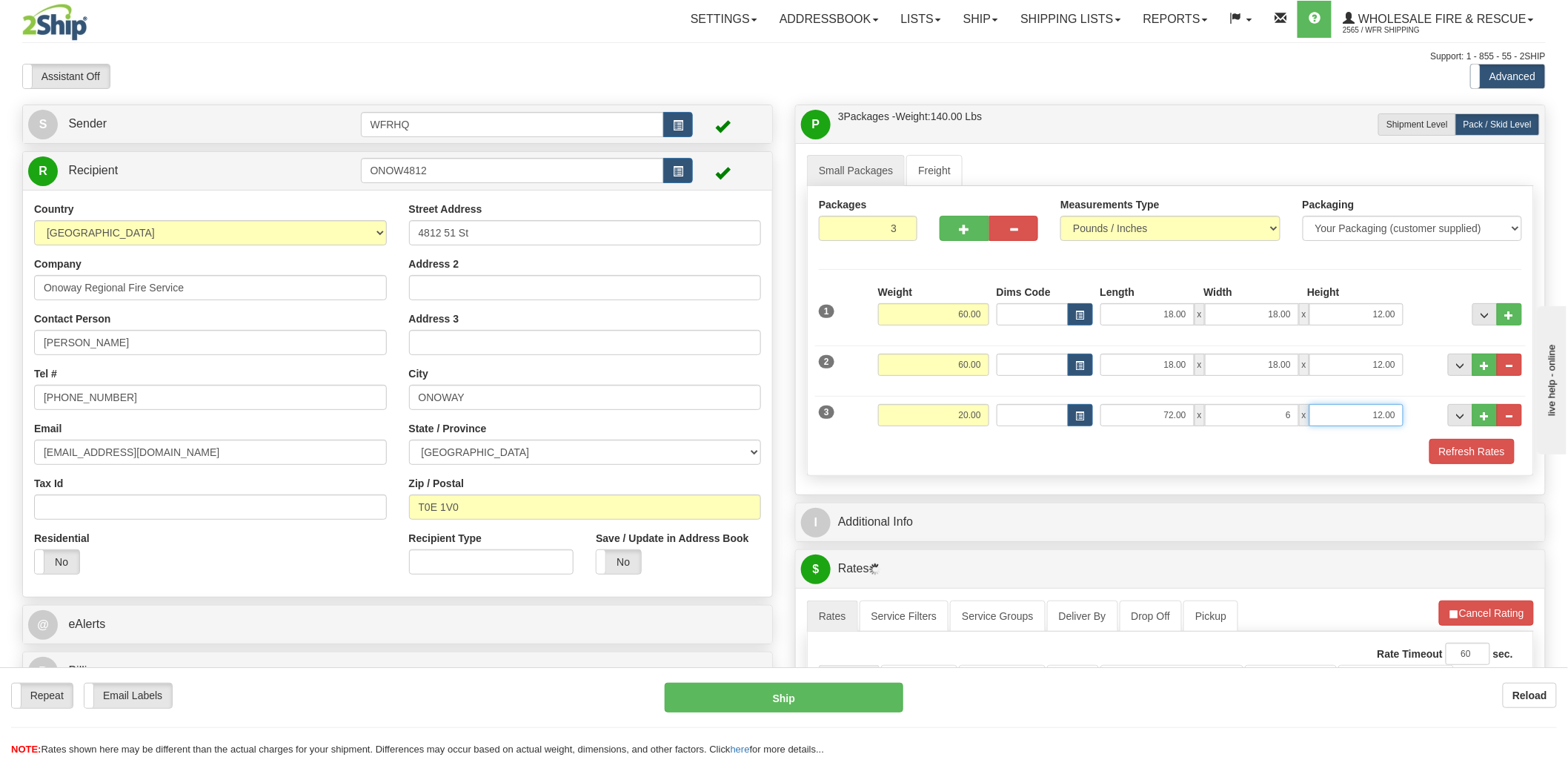
type input "6.00"
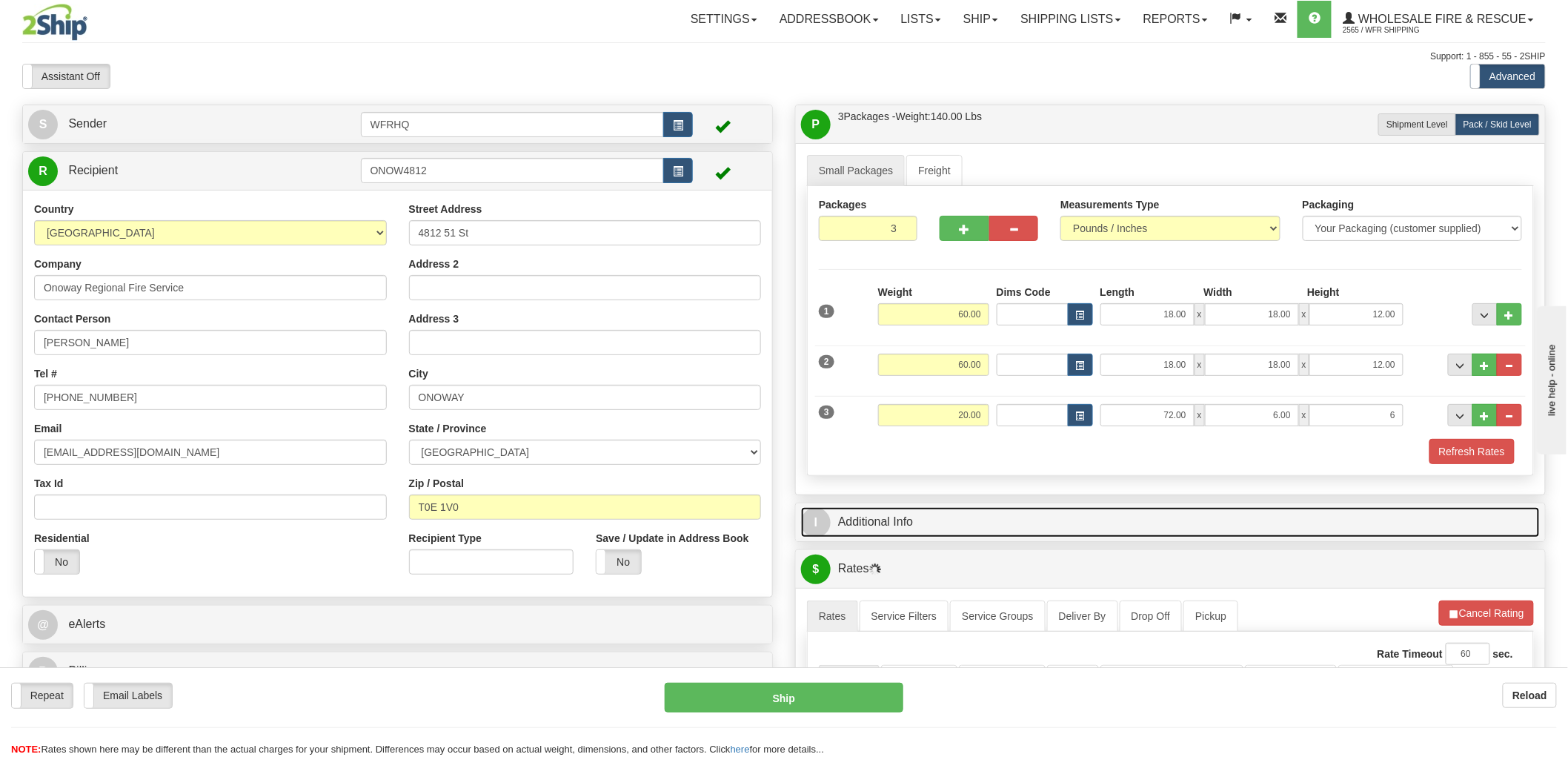
type input "6.00"
click at [1106, 521] on link "I Additional Info" at bounding box center [1170, 521] width 739 height 30
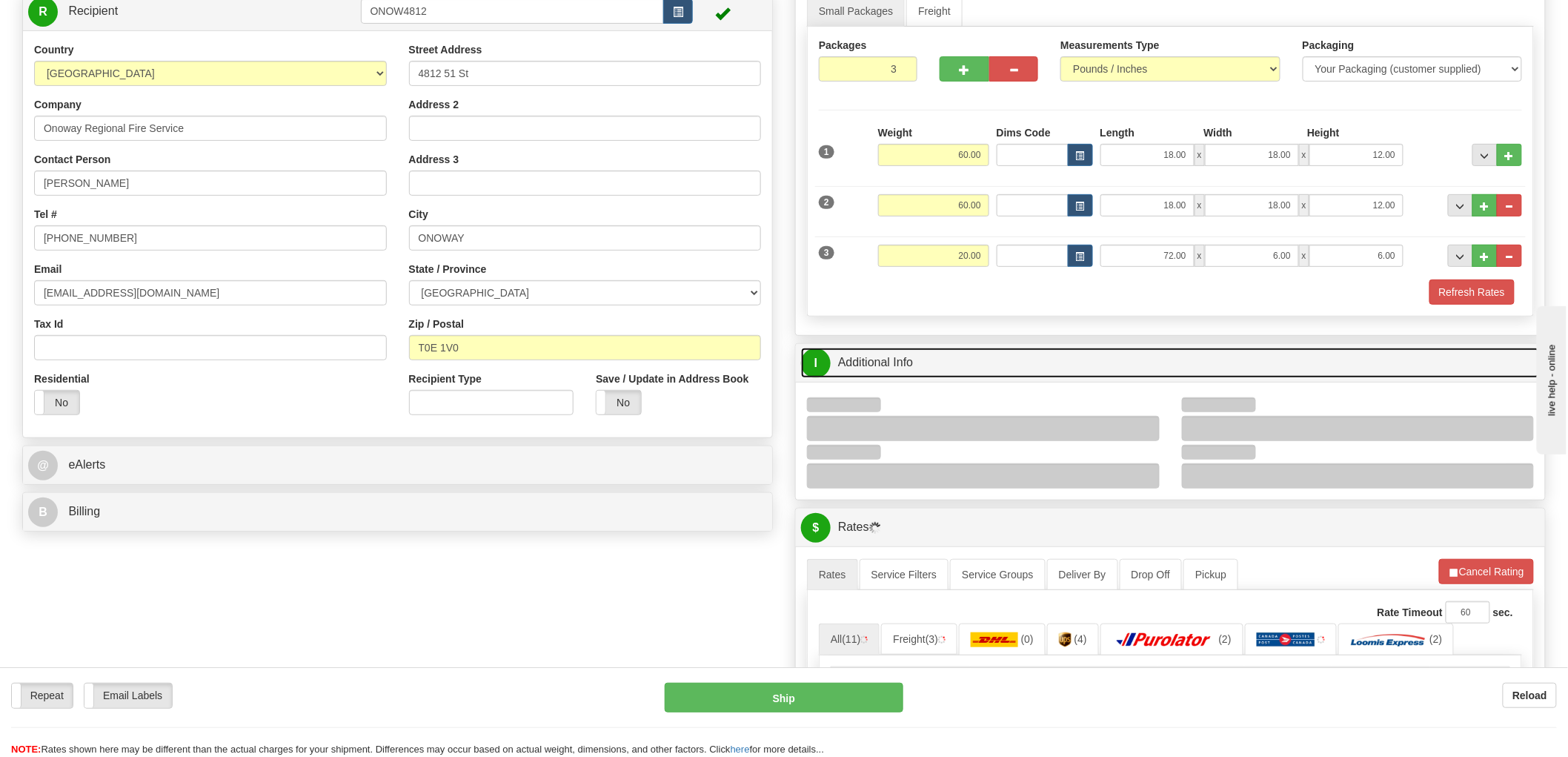
scroll to position [412, 0]
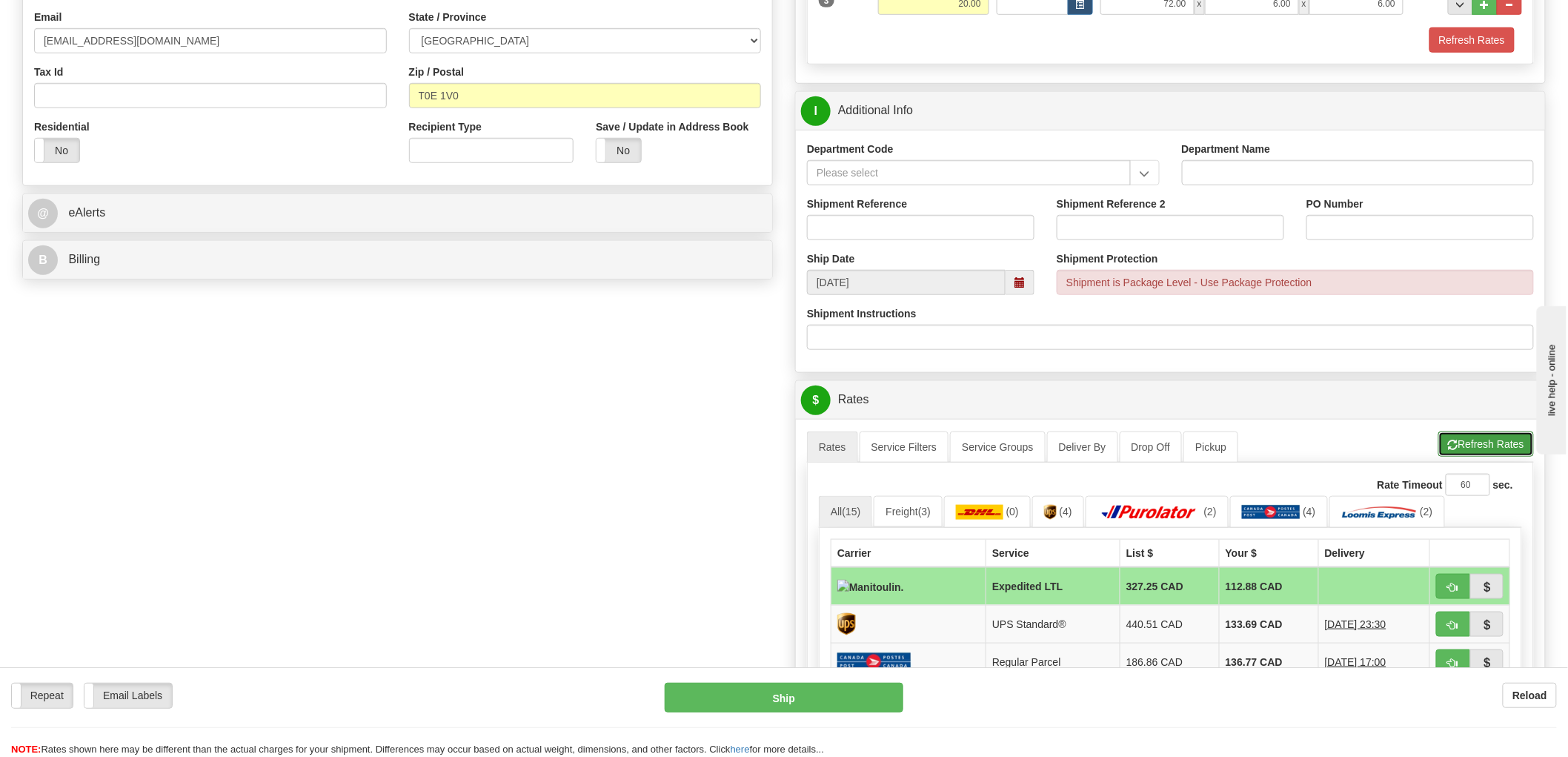
click at [1470, 447] on button "Refresh Rates" at bounding box center [1486, 444] width 96 height 25
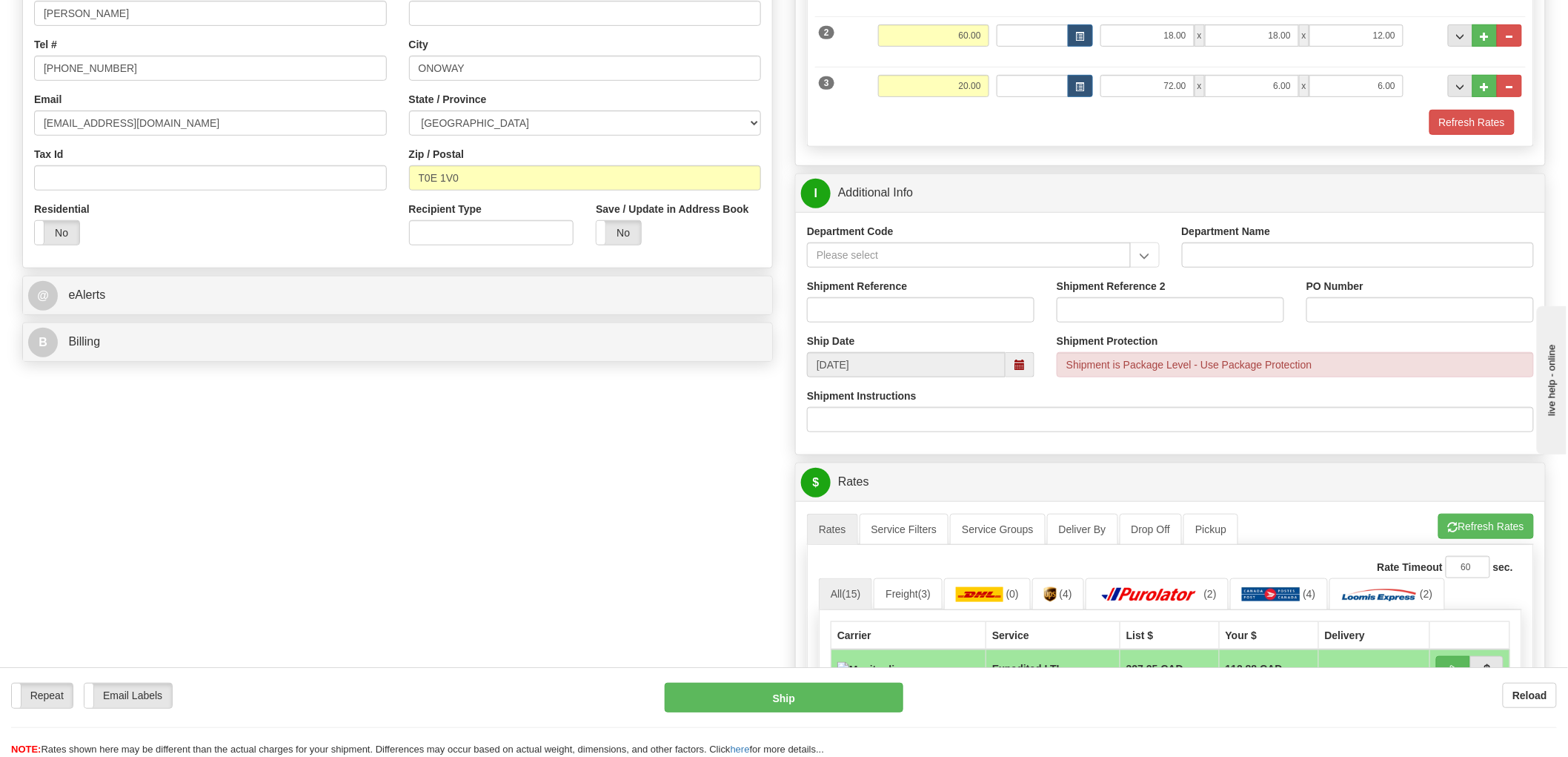
scroll to position [0, 0]
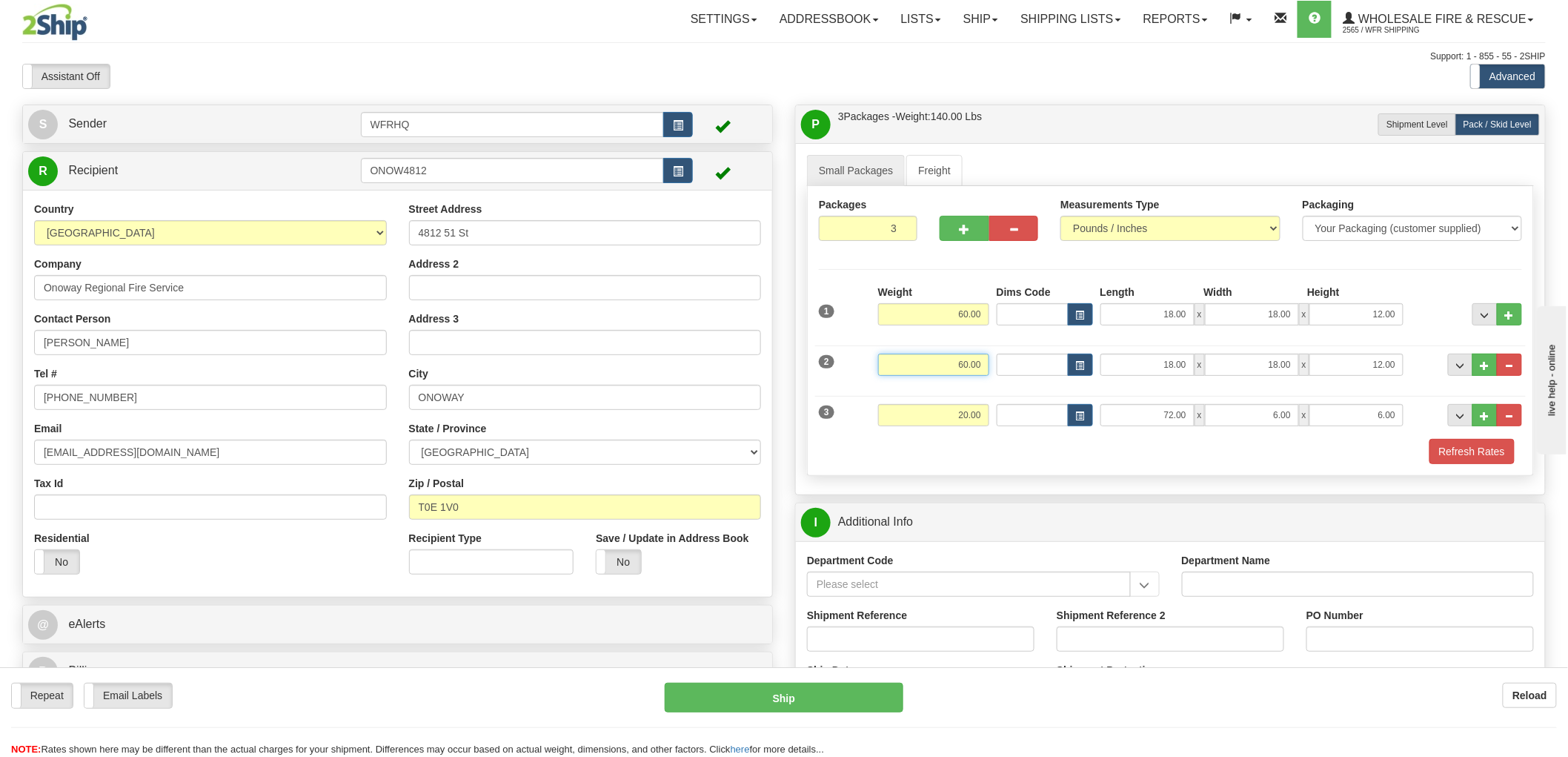
drag, startPoint x: 947, startPoint y: 363, endPoint x: 1035, endPoint y: 364, distance: 88.0
click at [1035, 364] on div "2 Weight 60.00 Dims Code Length Width Height" at bounding box center [1170, 363] width 710 height 49
type input "30"
click at [1486, 367] on span "..." at bounding box center [1485, 365] width 9 height 8
type input "4"
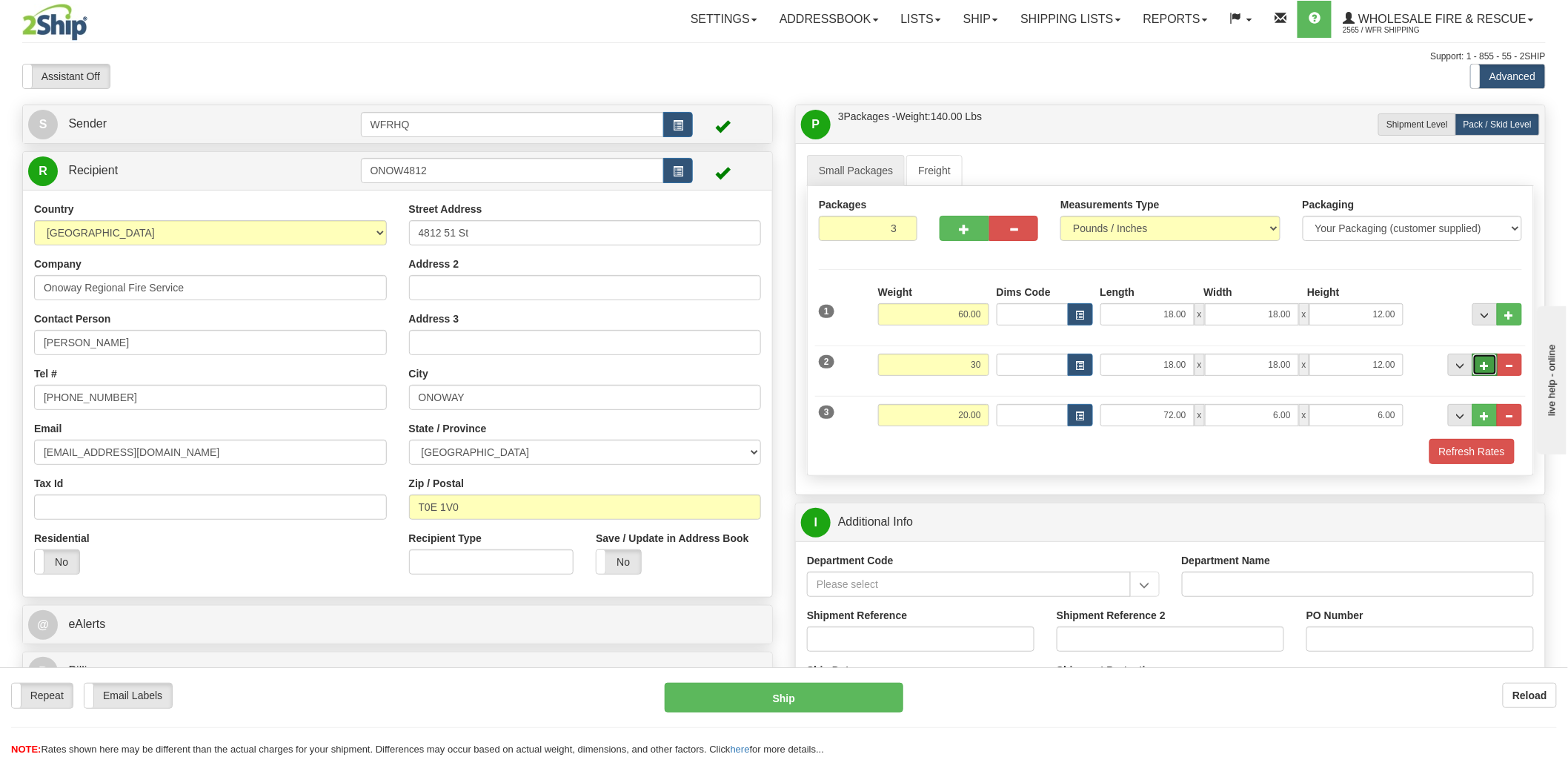
type input "30.00"
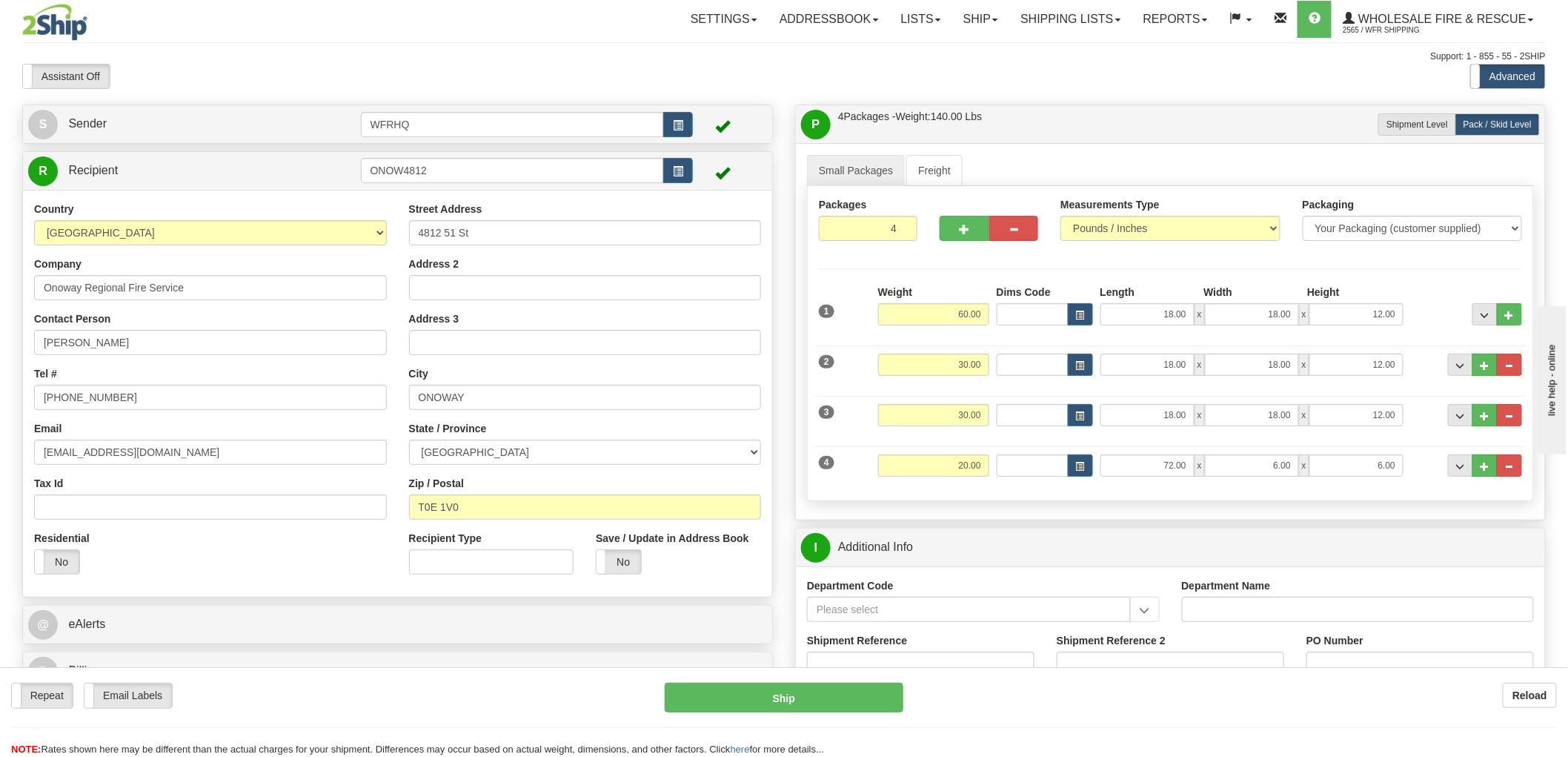
click at [314, 73] on div "Assistant On Assistant Off Do a return Do a return" at bounding box center [333, 76] width 644 height 25
